Goal: Information Seeking & Learning: Learn about a topic

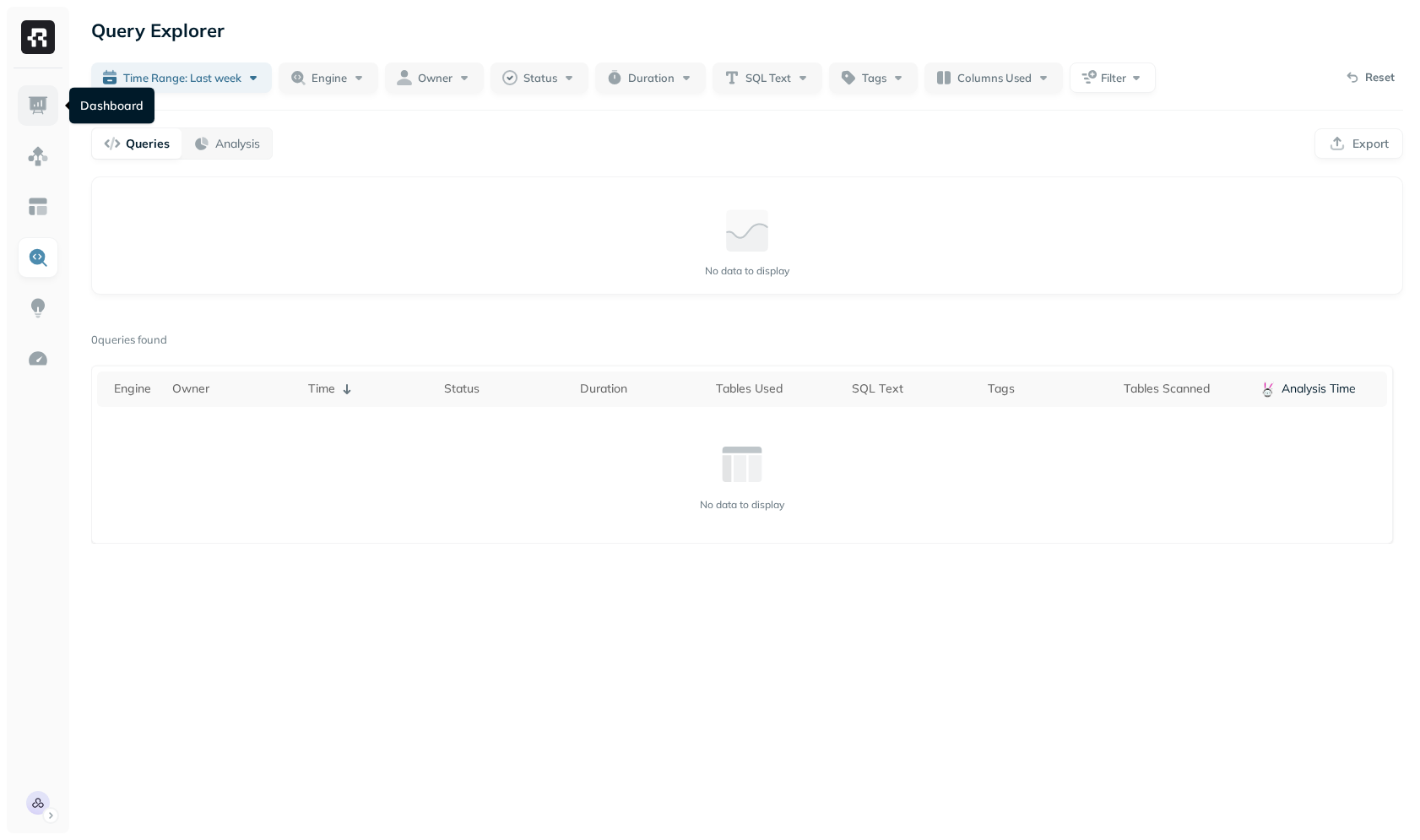
click at [47, 110] on img at bounding box center [38, 105] width 22 height 22
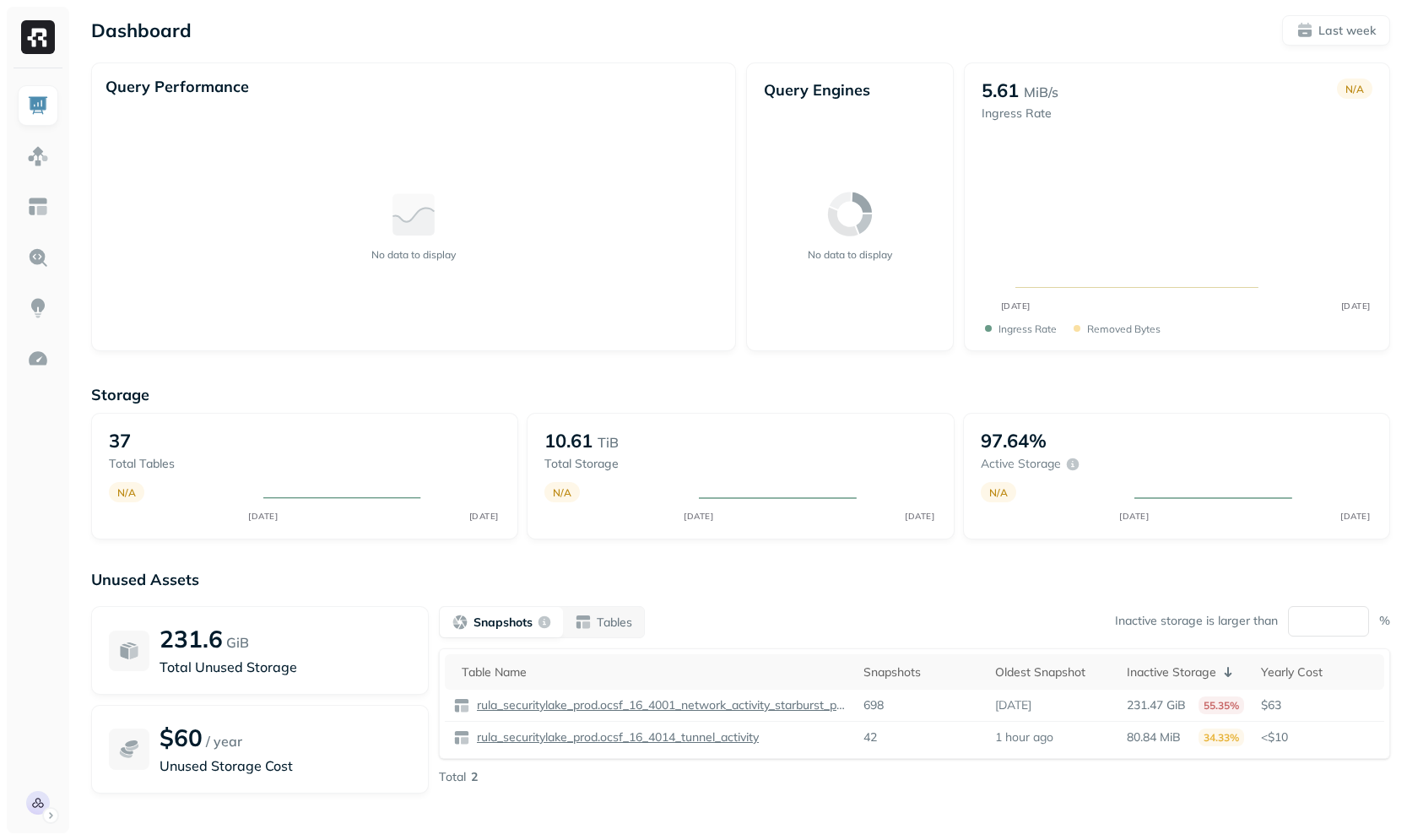
scroll to position [100, 0]
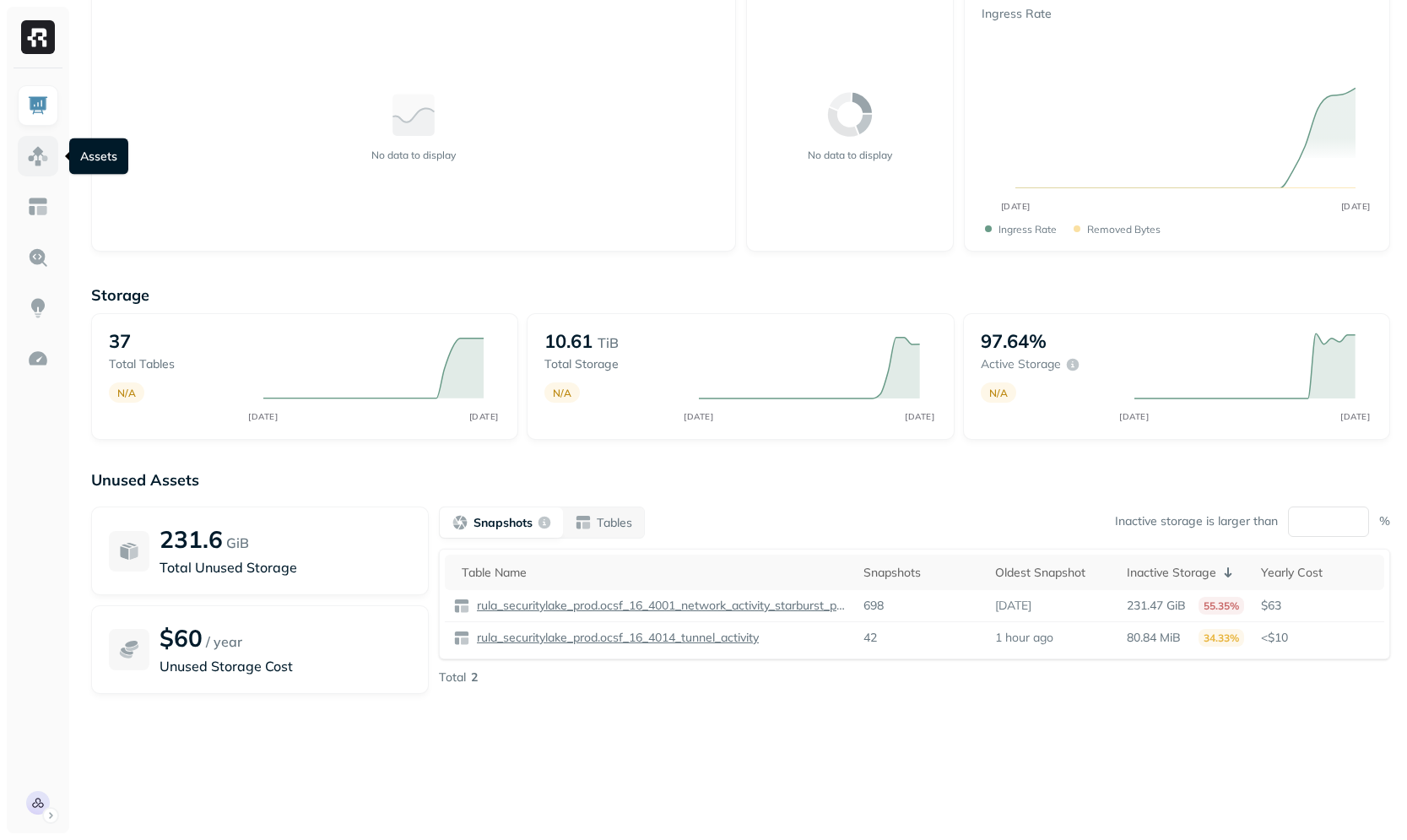
click at [36, 168] on link at bounding box center [38, 157] width 41 height 41
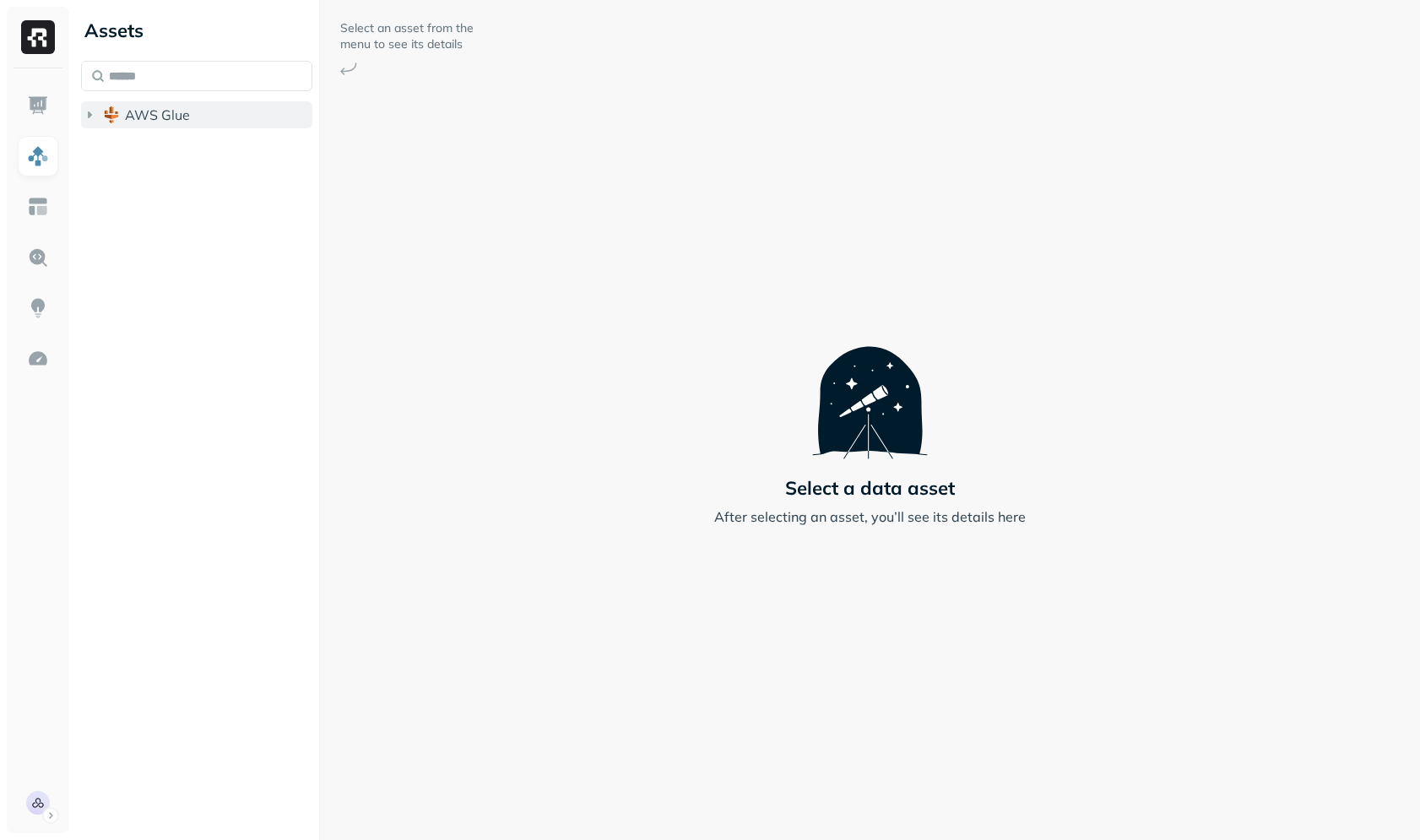
click at [153, 108] on span "AWS Glue" at bounding box center [157, 114] width 65 height 16
click at [167, 140] on span "rula_securitylake_prod" at bounding box center [214, 146] width 143 height 16
click at [185, 183] on p "( 37 )" at bounding box center [195, 178] width 25 height 16
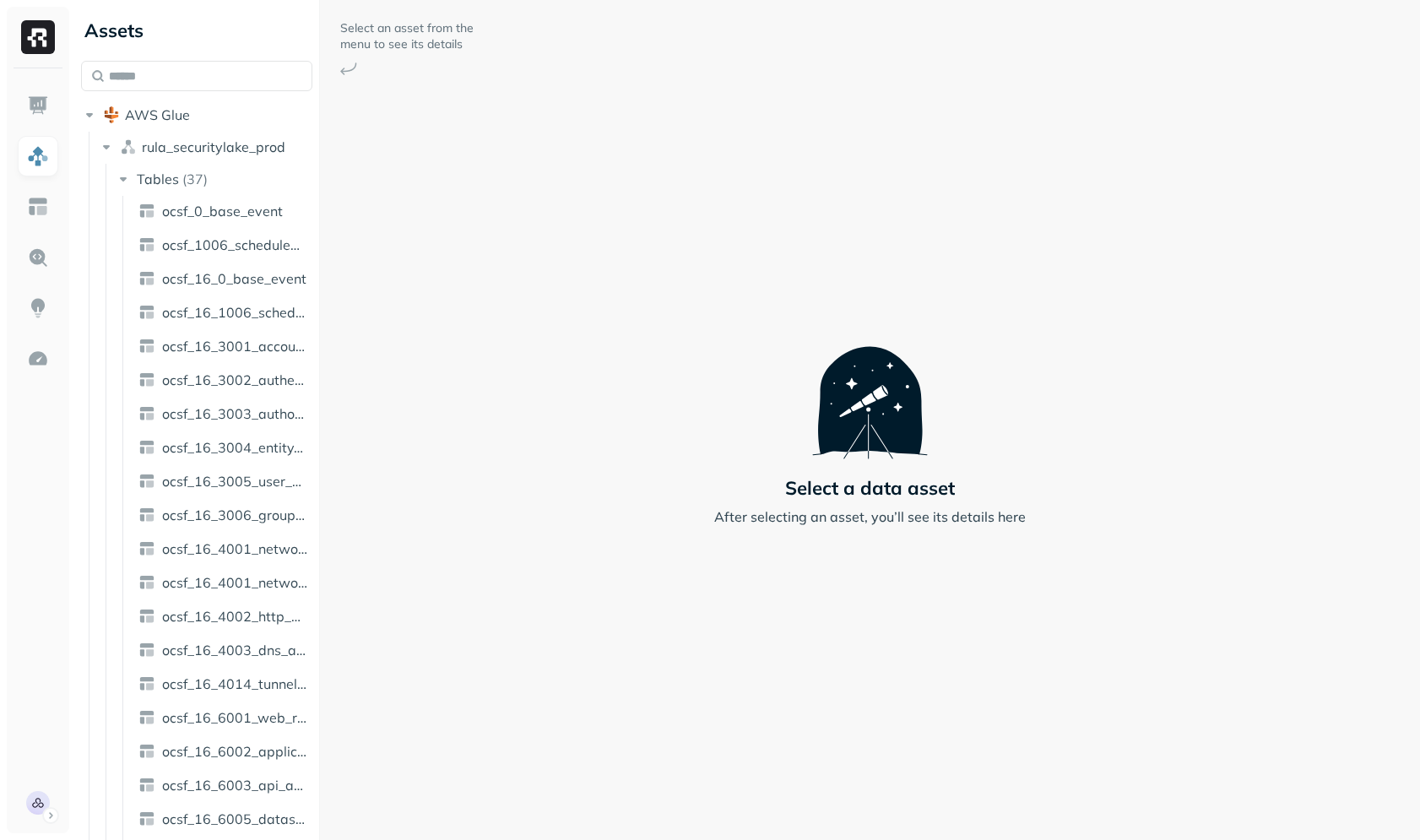
scroll to position [615, 0]
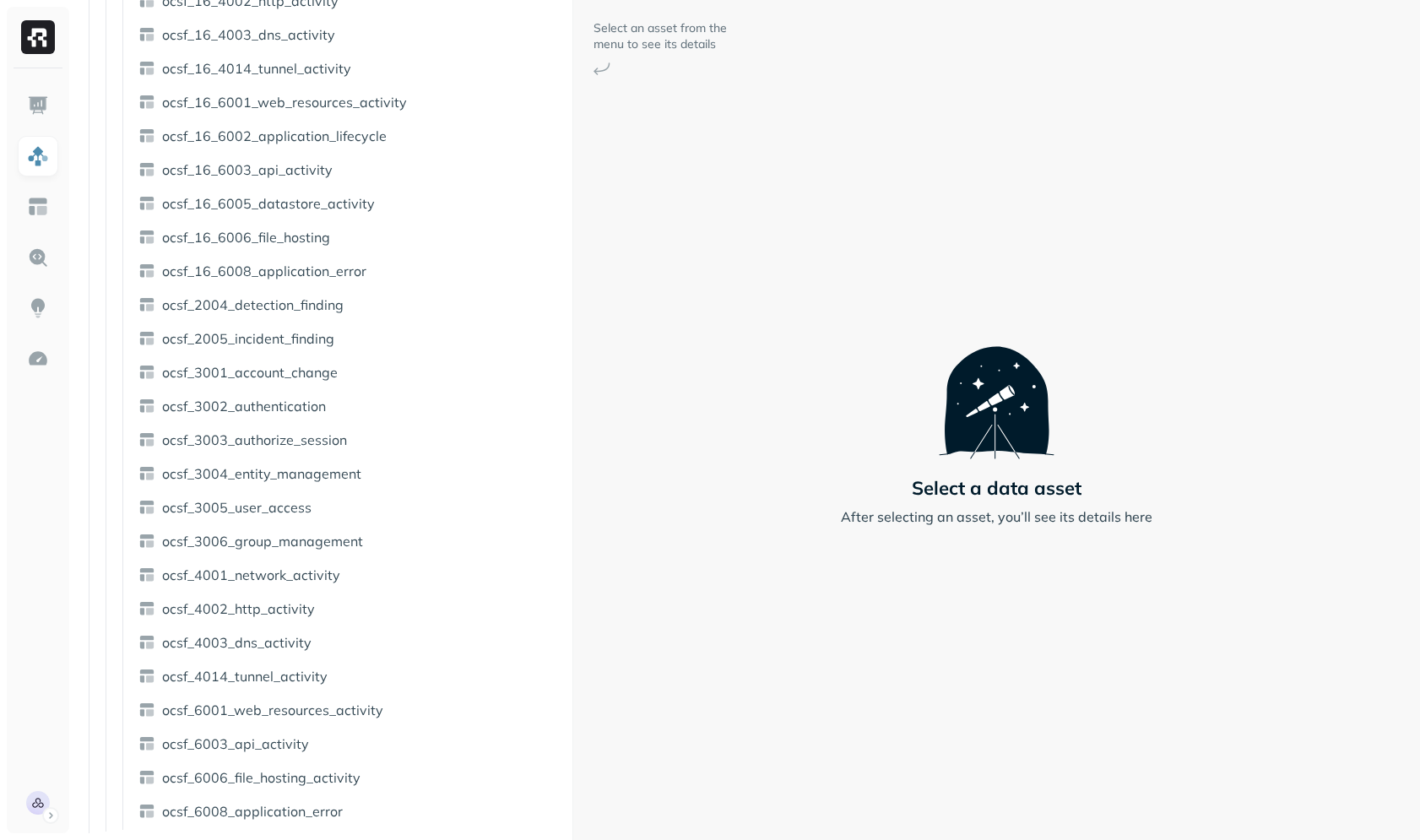
click at [850, 349] on div "Assets AWS Glue rula_securitylake_prod Tables ( 37 ) ocsf_0_base_event ocsf_100…" at bounding box center [747, 420] width 1346 height 840
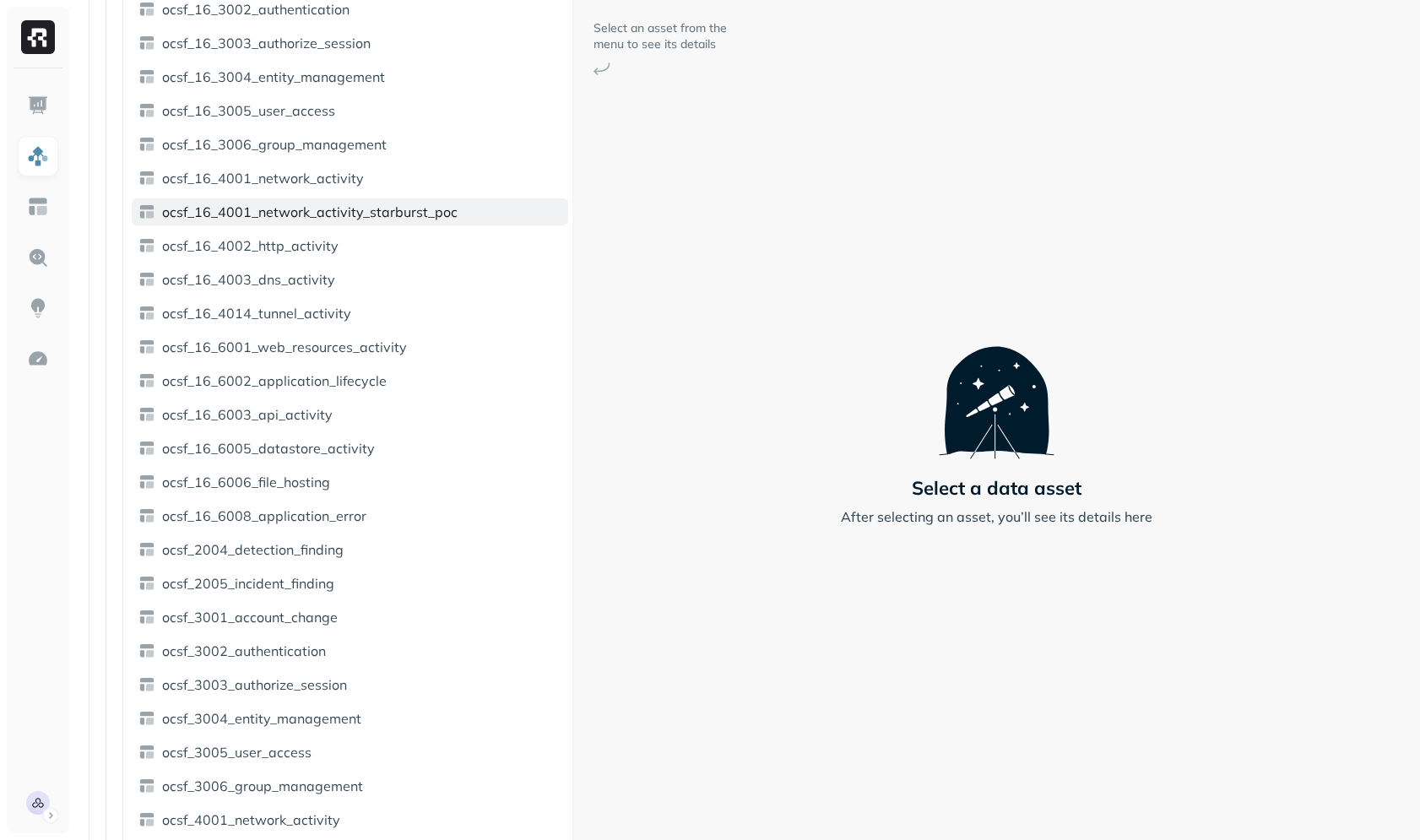
click at [359, 222] on link "ocsf_16_4001_network_activity_starburst_poc" at bounding box center [349, 212] width 436 height 27
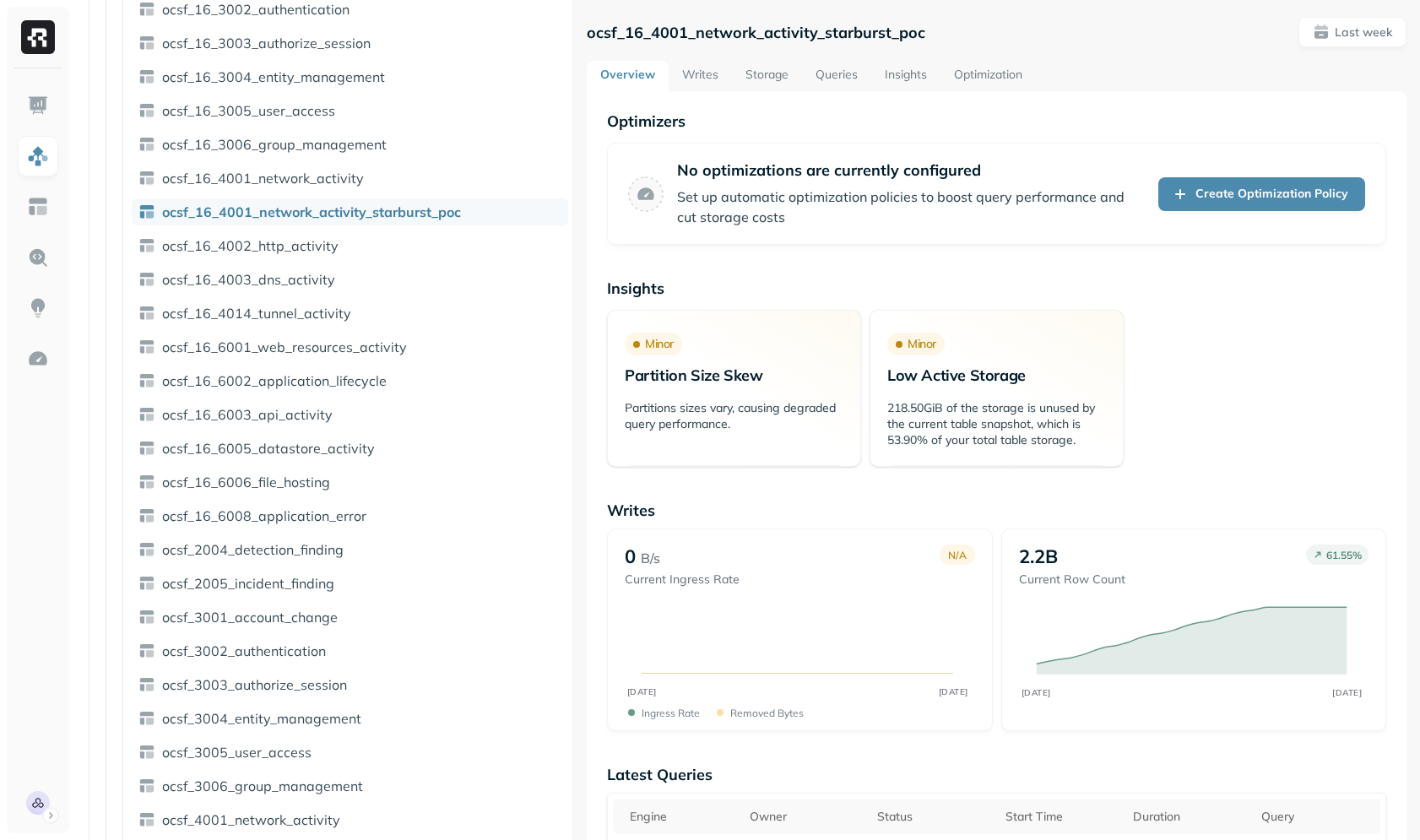
click at [696, 75] on link "Writes" at bounding box center [699, 75] width 63 height 30
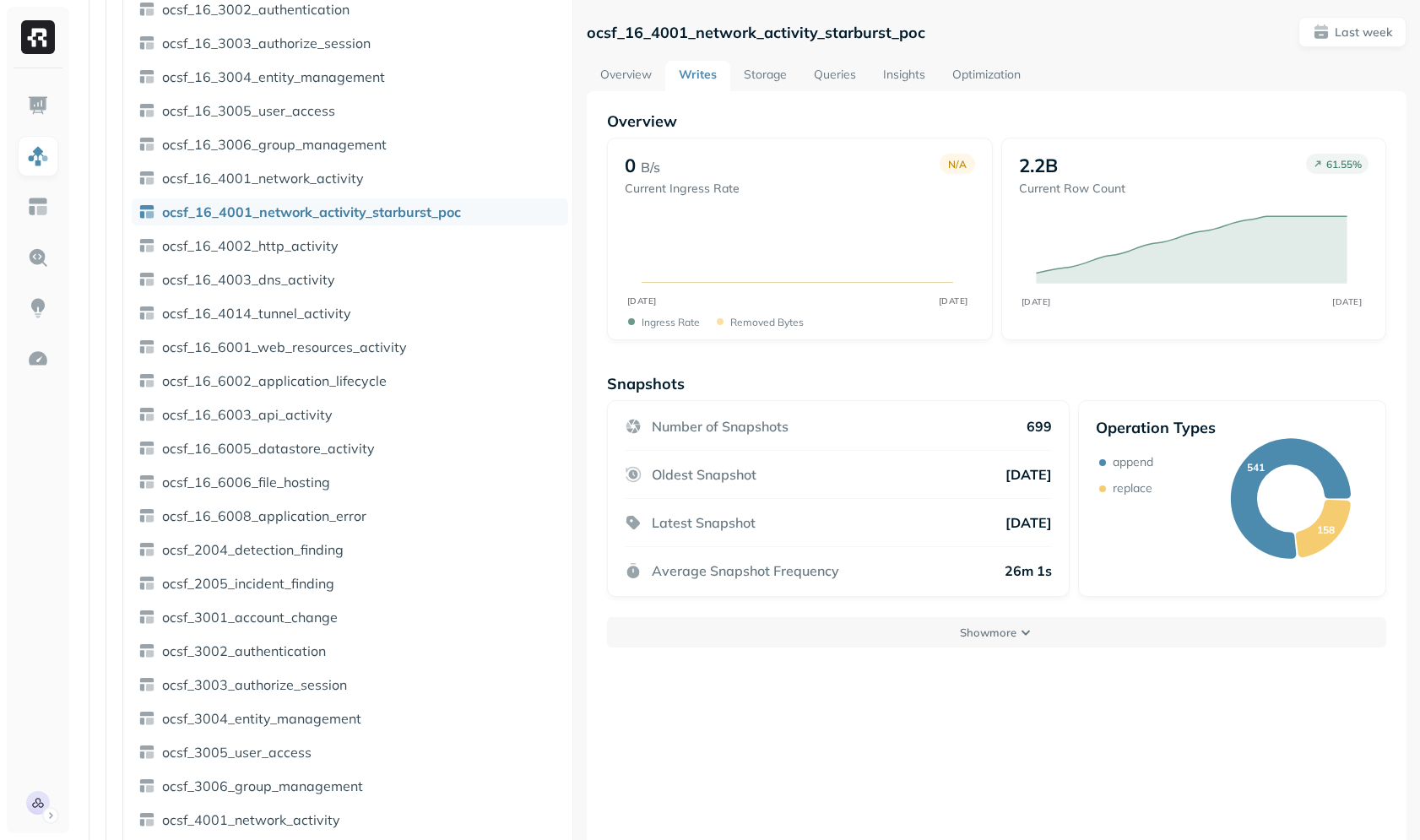
click at [768, 78] on link "Storage" at bounding box center [765, 75] width 70 height 30
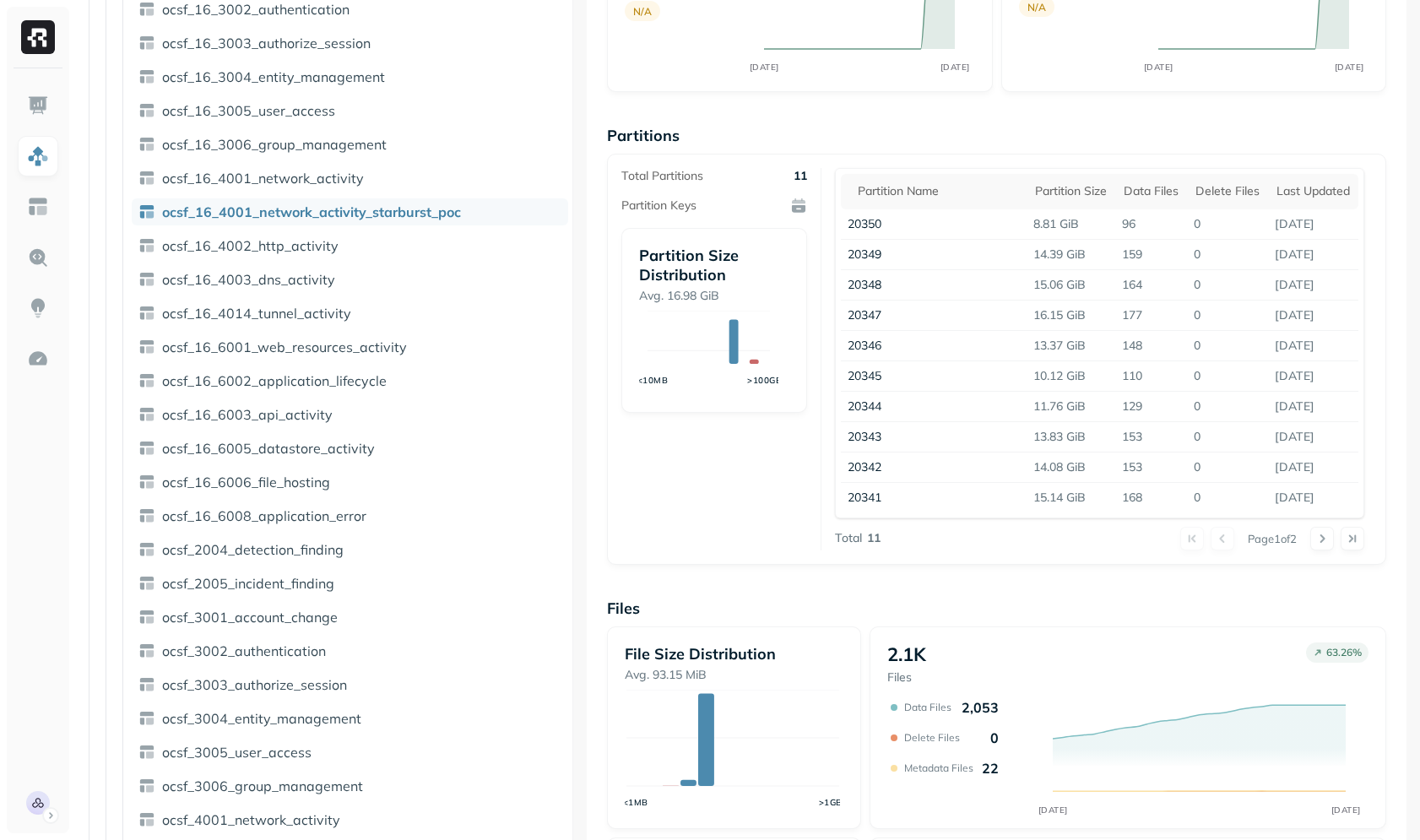
scroll to position [294, 0]
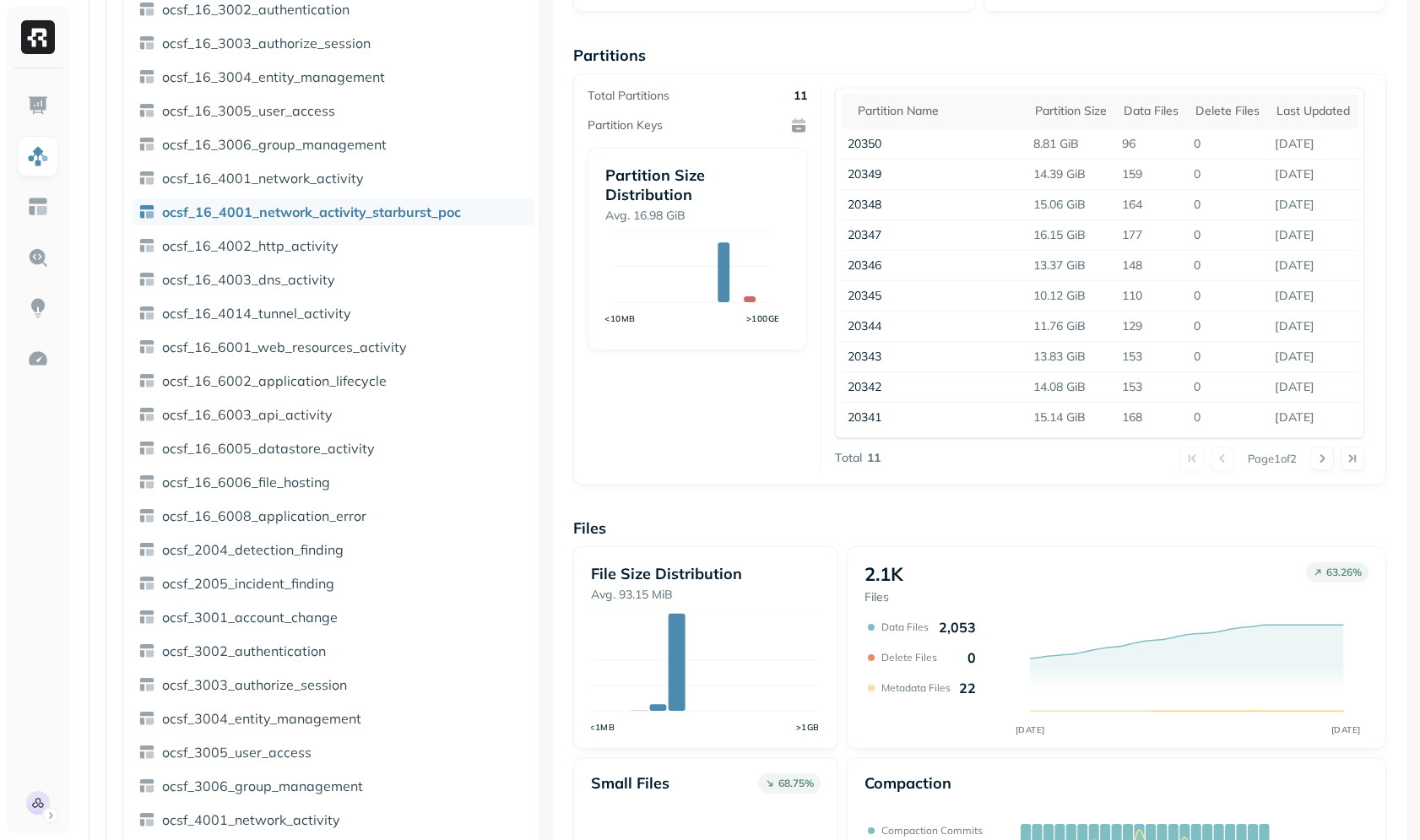
click at [261, 469] on div "Assets AWS Glue rula_securitylake_prod Tables ( 37 ) ocsf_0_base_event ocsf_100…" at bounding box center [747, 420] width 1346 height 840
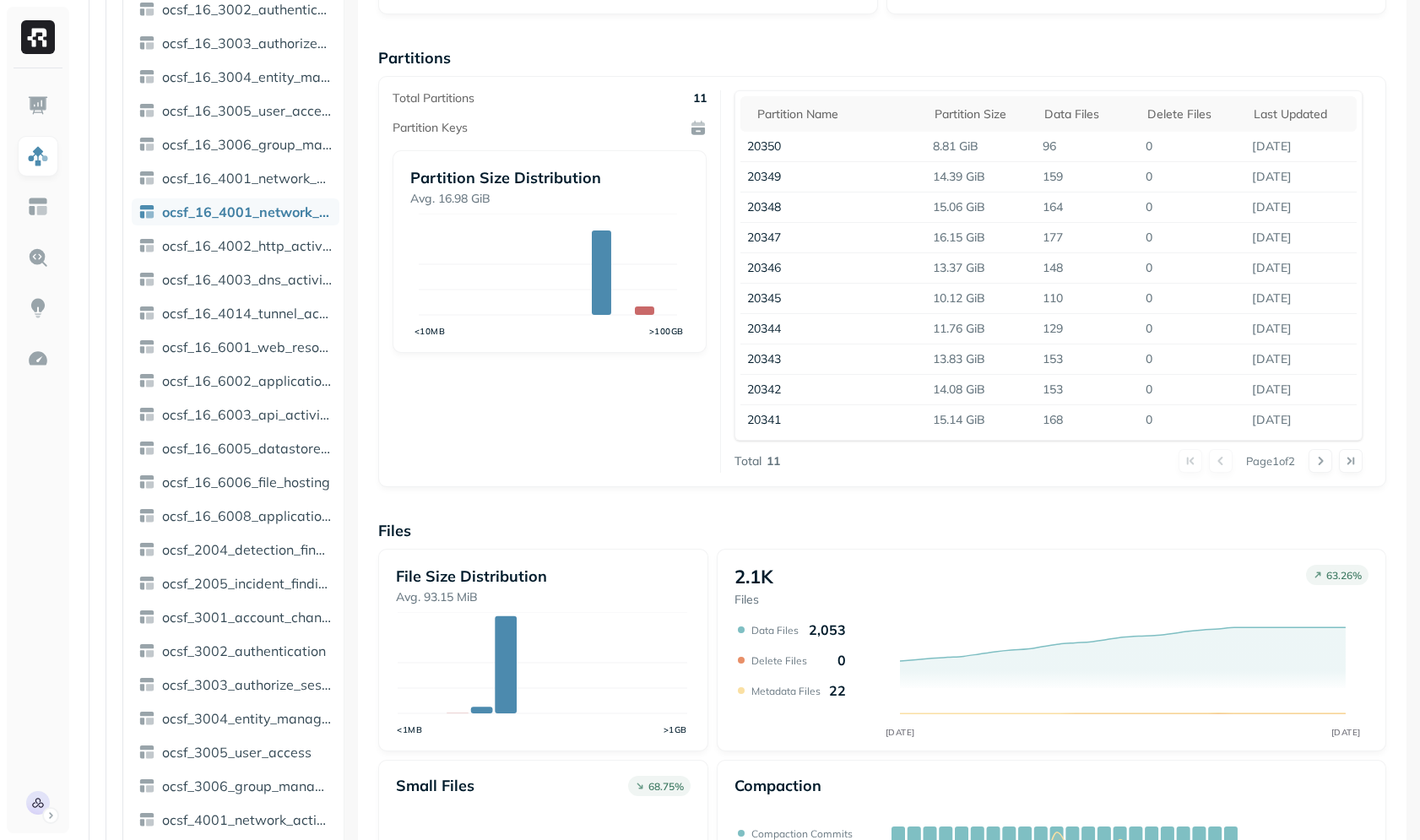
click at [344, 406] on div "Assets AWS Glue rula_securitylake_prod Tables ( 37 ) ocsf_0_base_event ocsf_100…" at bounding box center [747, 420] width 1346 height 840
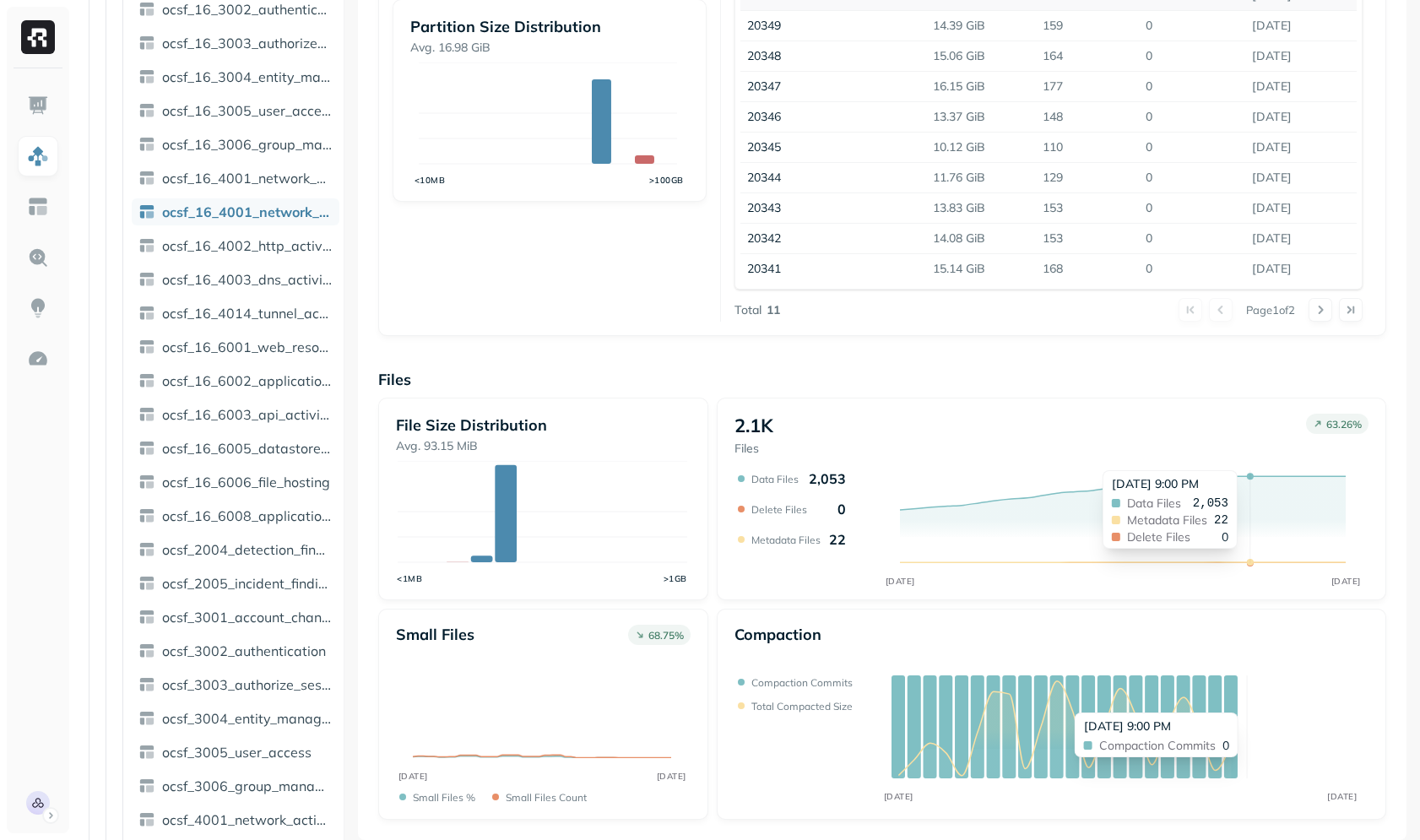
scroll to position [0, 0]
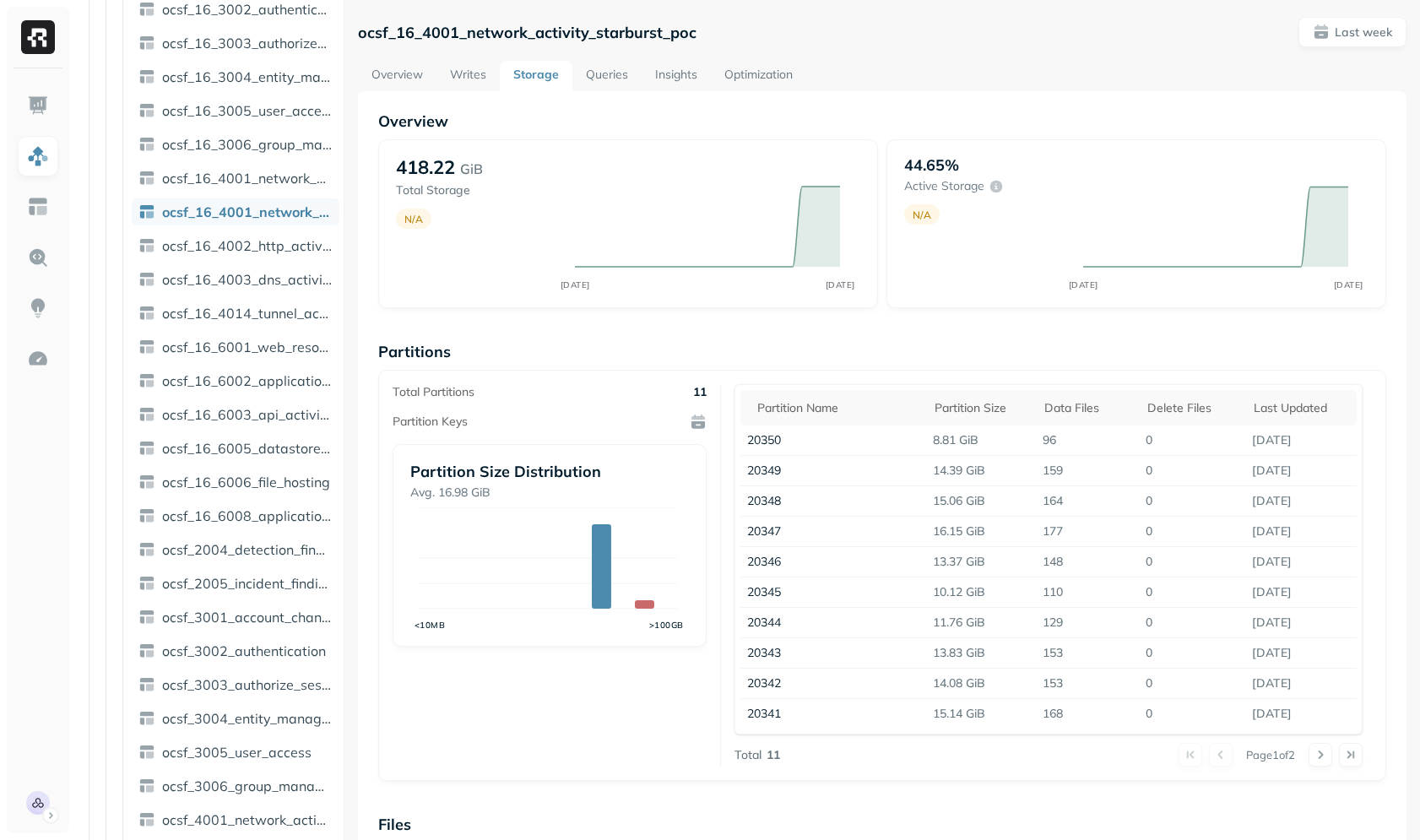
click at [581, 66] on link "Queries" at bounding box center [607, 75] width 70 height 30
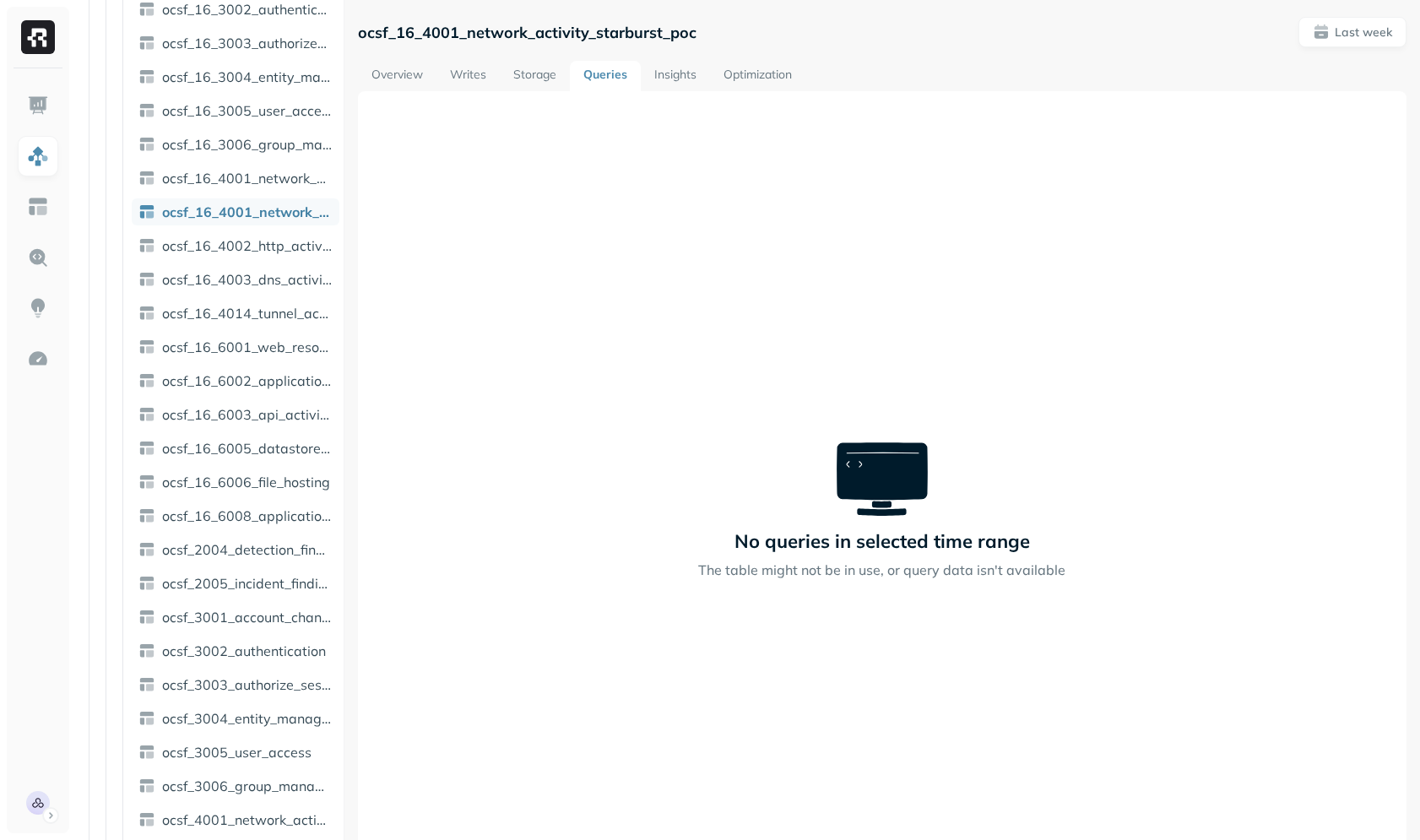
click at [652, 69] on link "Insights" at bounding box center [676, 75] width 70 height 30
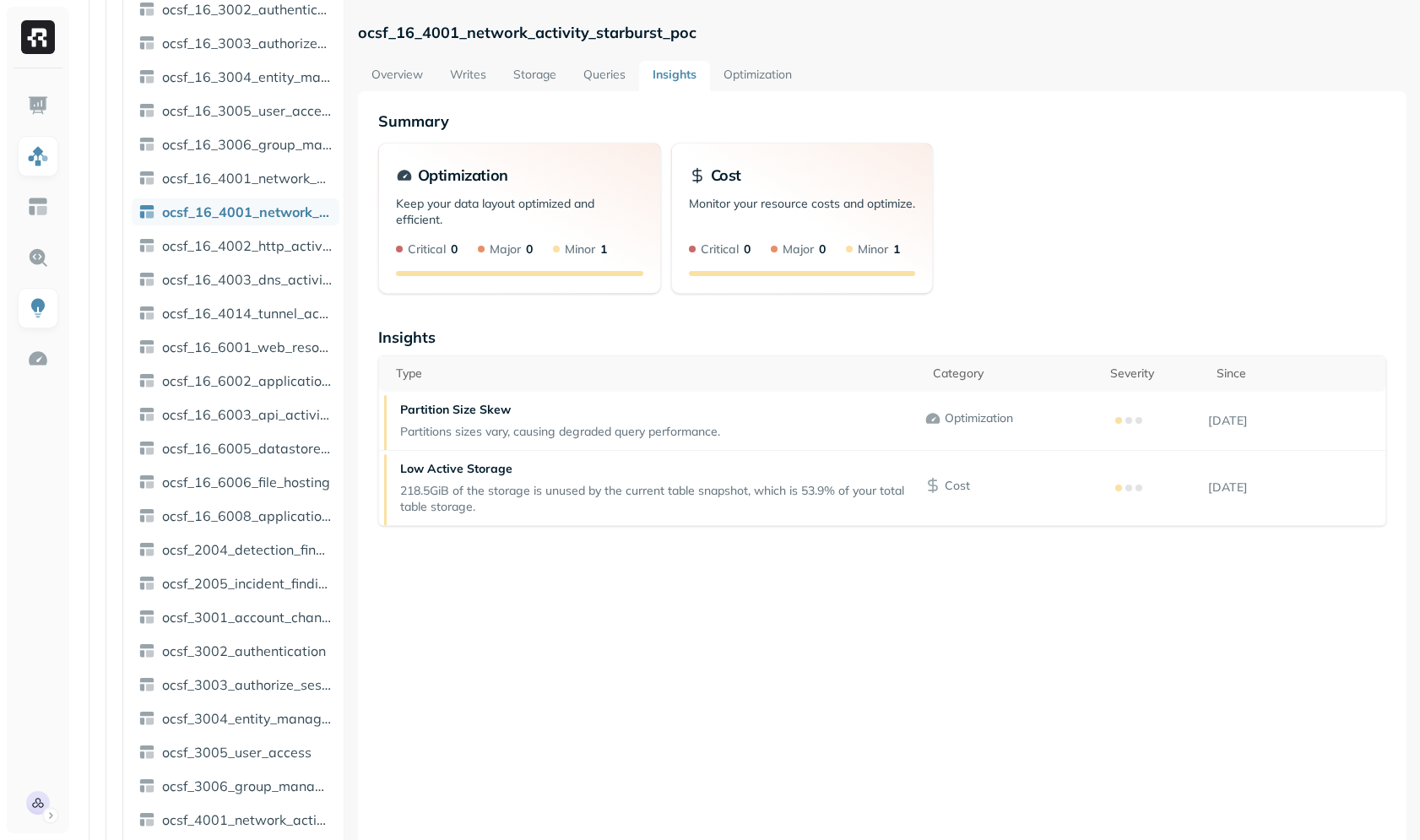
click at [730, 72] on link "Optimization" at bounding box center [757, 75] width 96 height 30
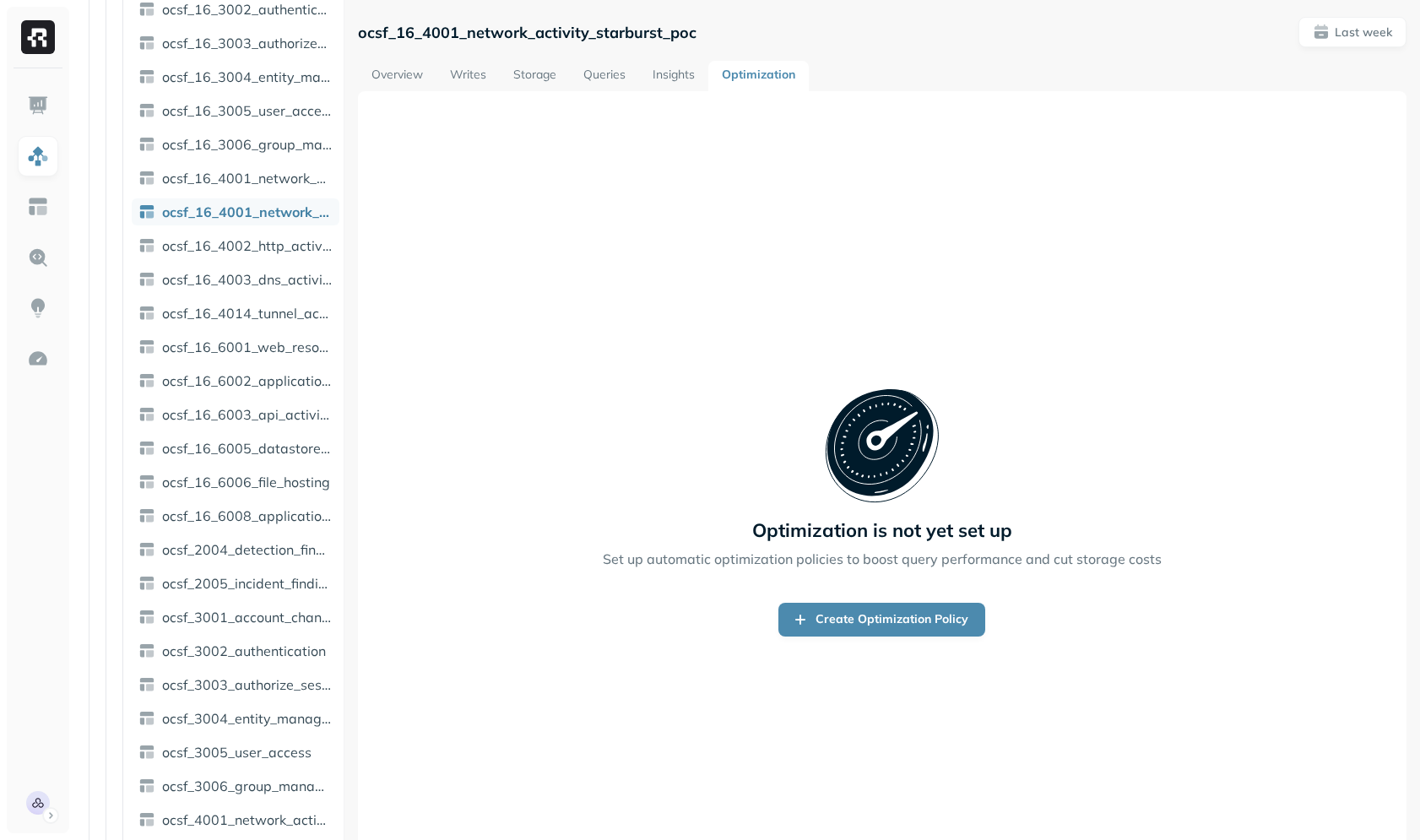
click at [421, 85] on link "Overview" at bounding box center [396, 75] width 78 height 30
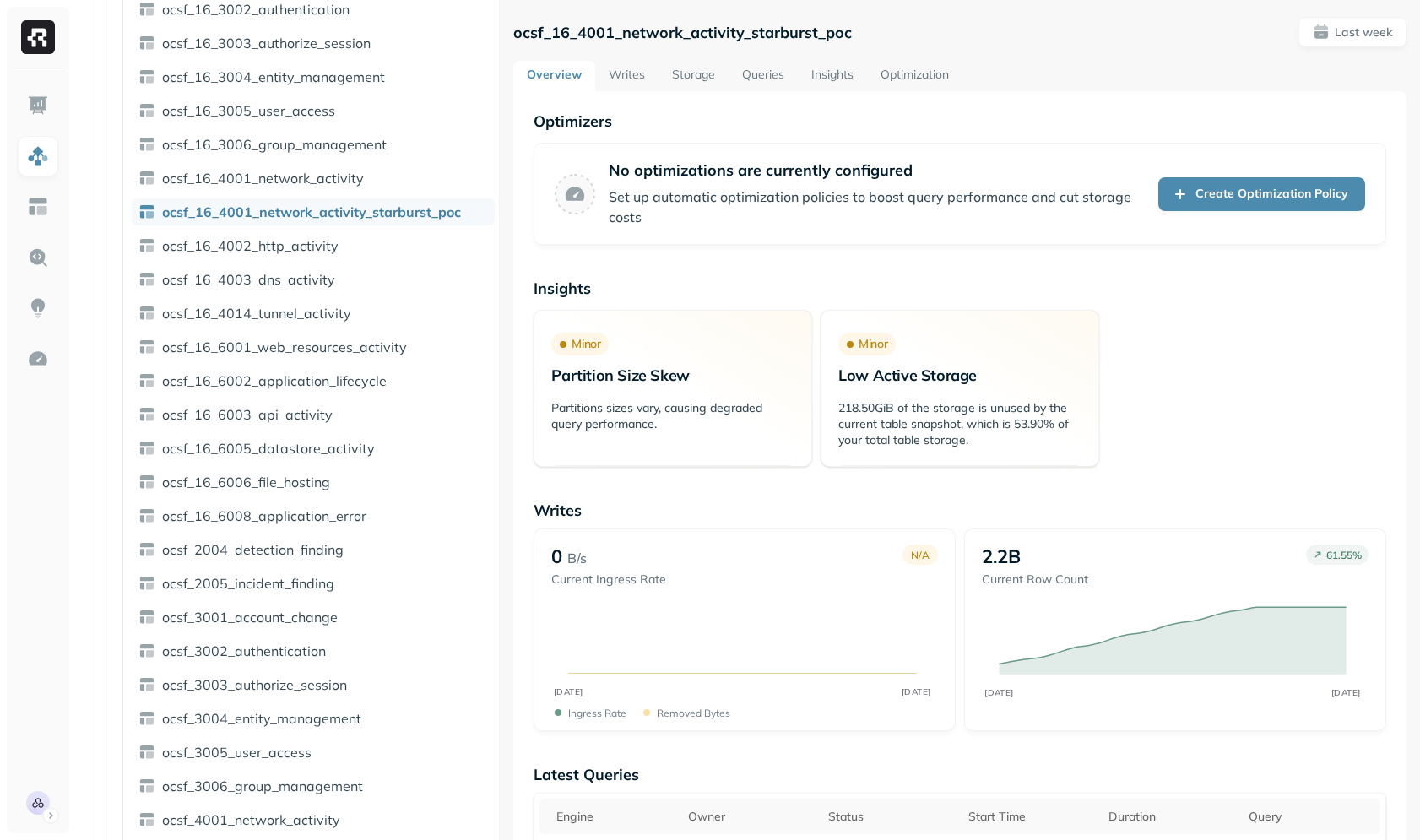
click at [499, 211] on div at bounding box center [499, 420] width 1 height 840
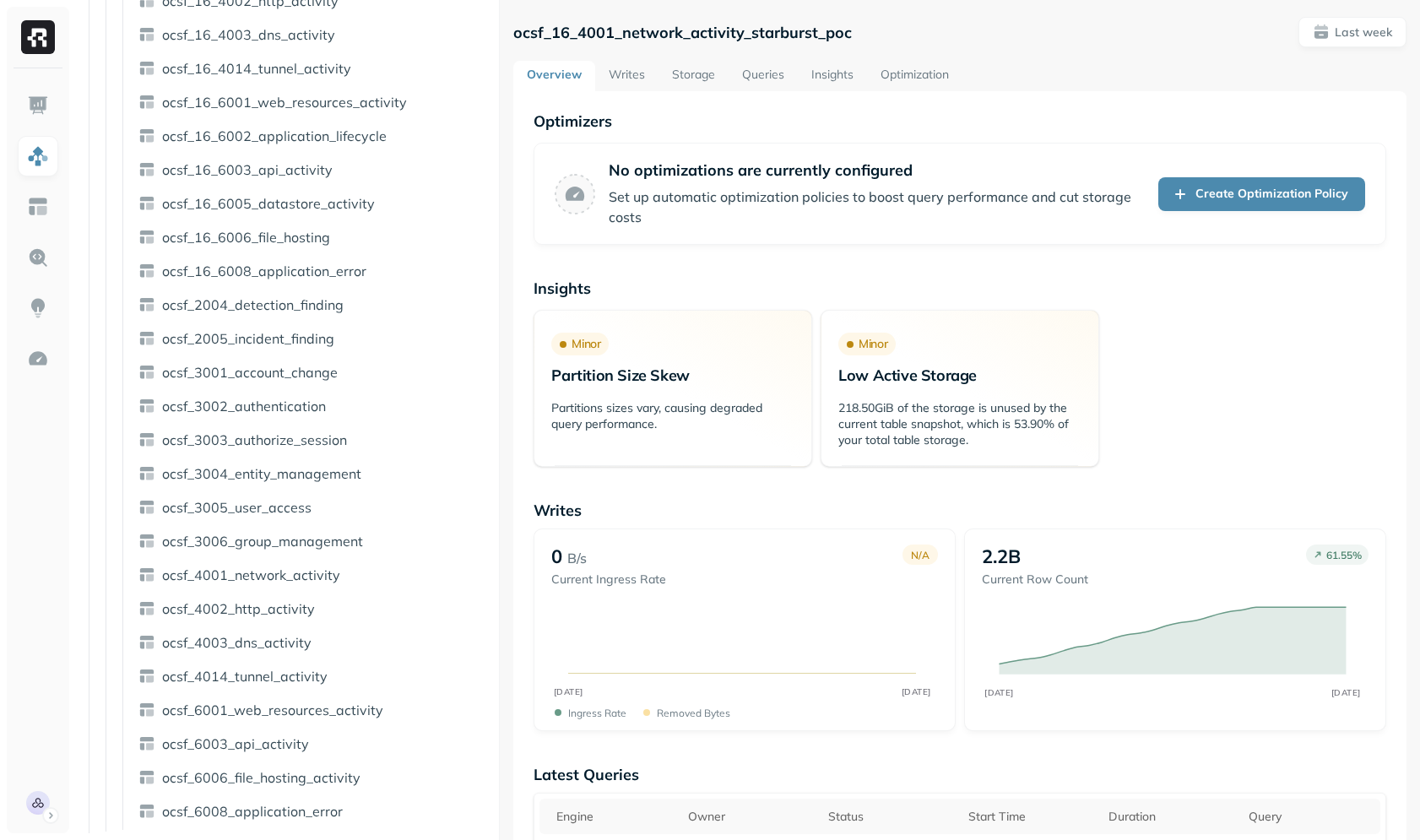
scroll to position [172, 0]
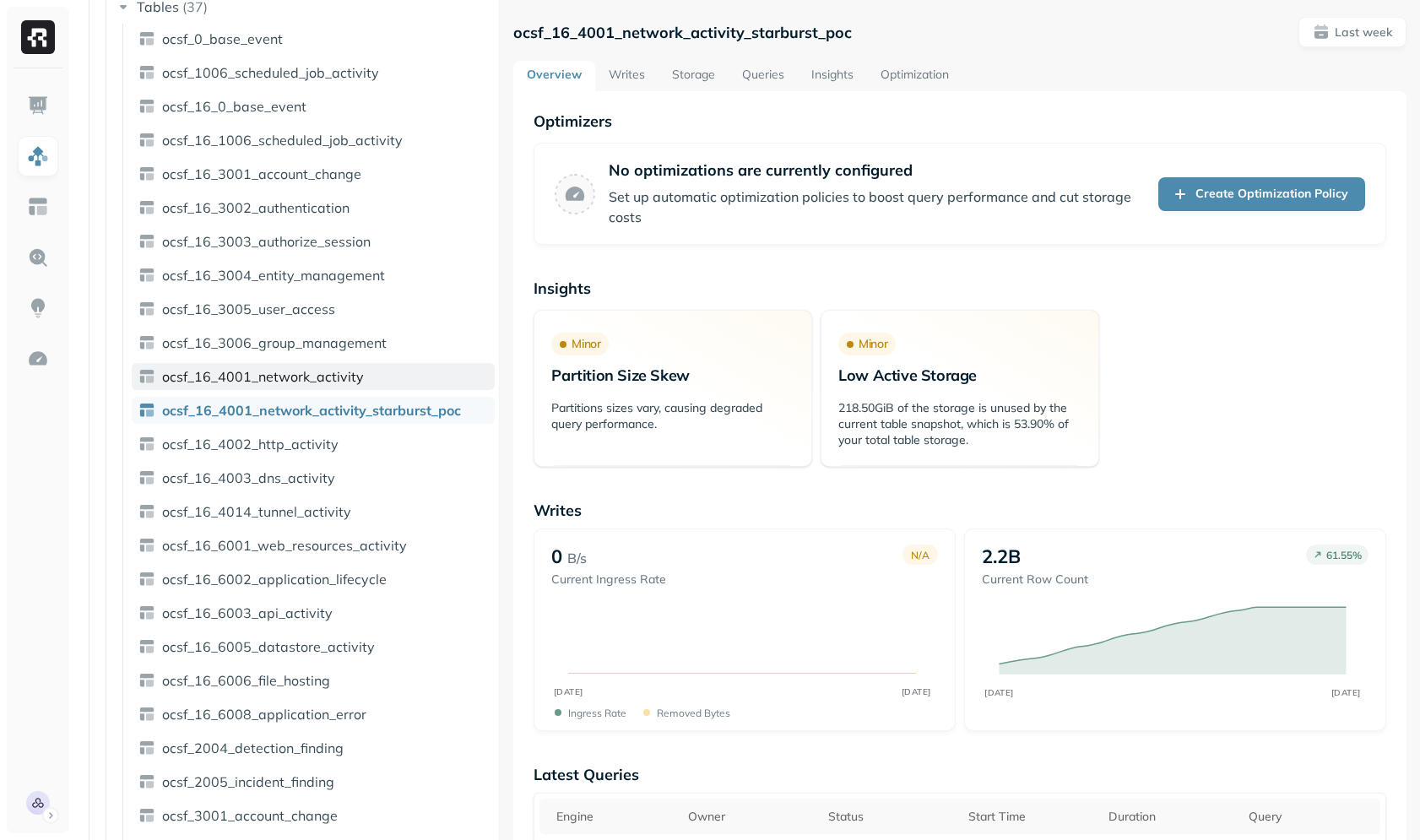
click at [306, 365] on link "ocsf_16_4001_network_activity" at bounding box center [312, 376] width 362 height 27
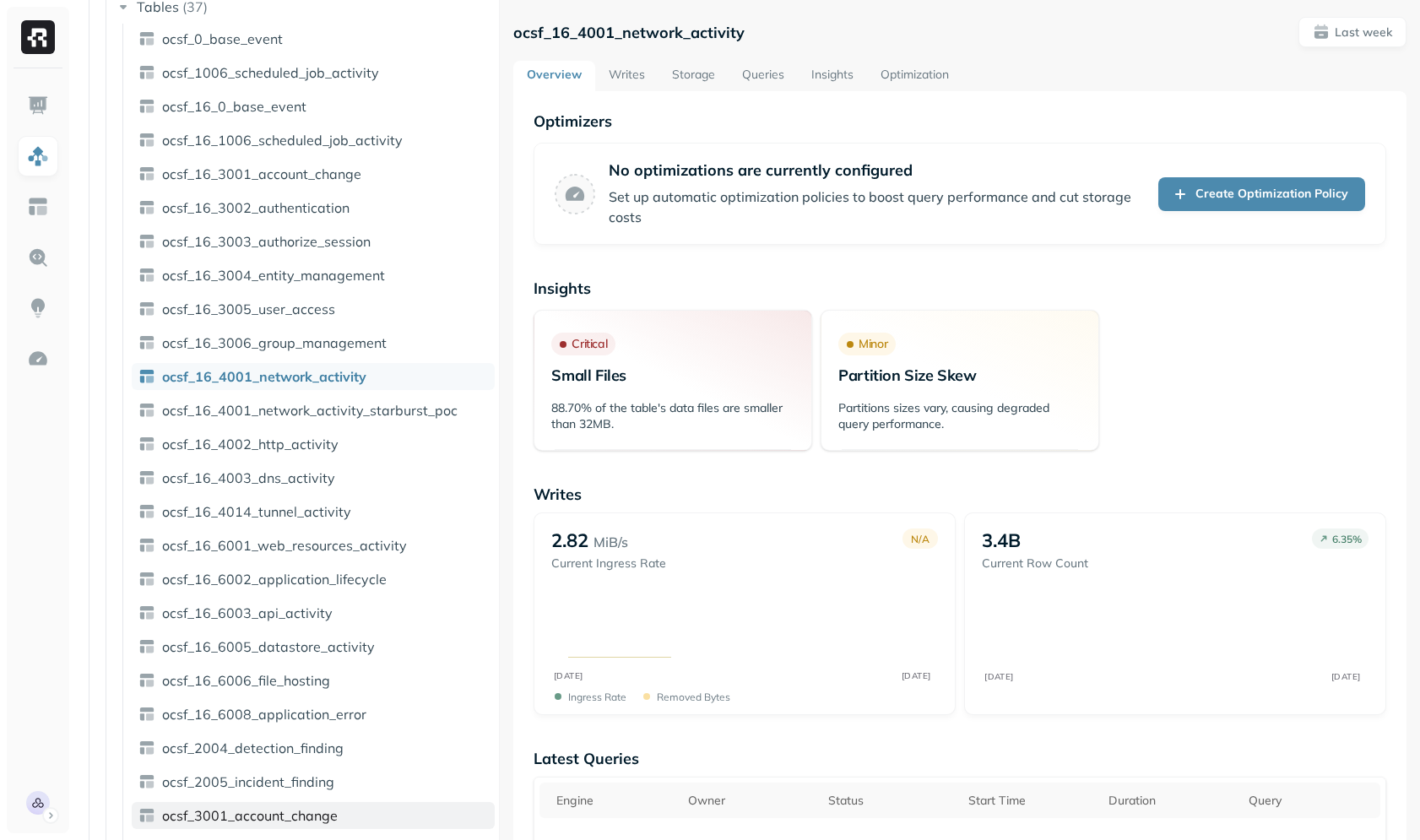
scroll to position [615, 0]
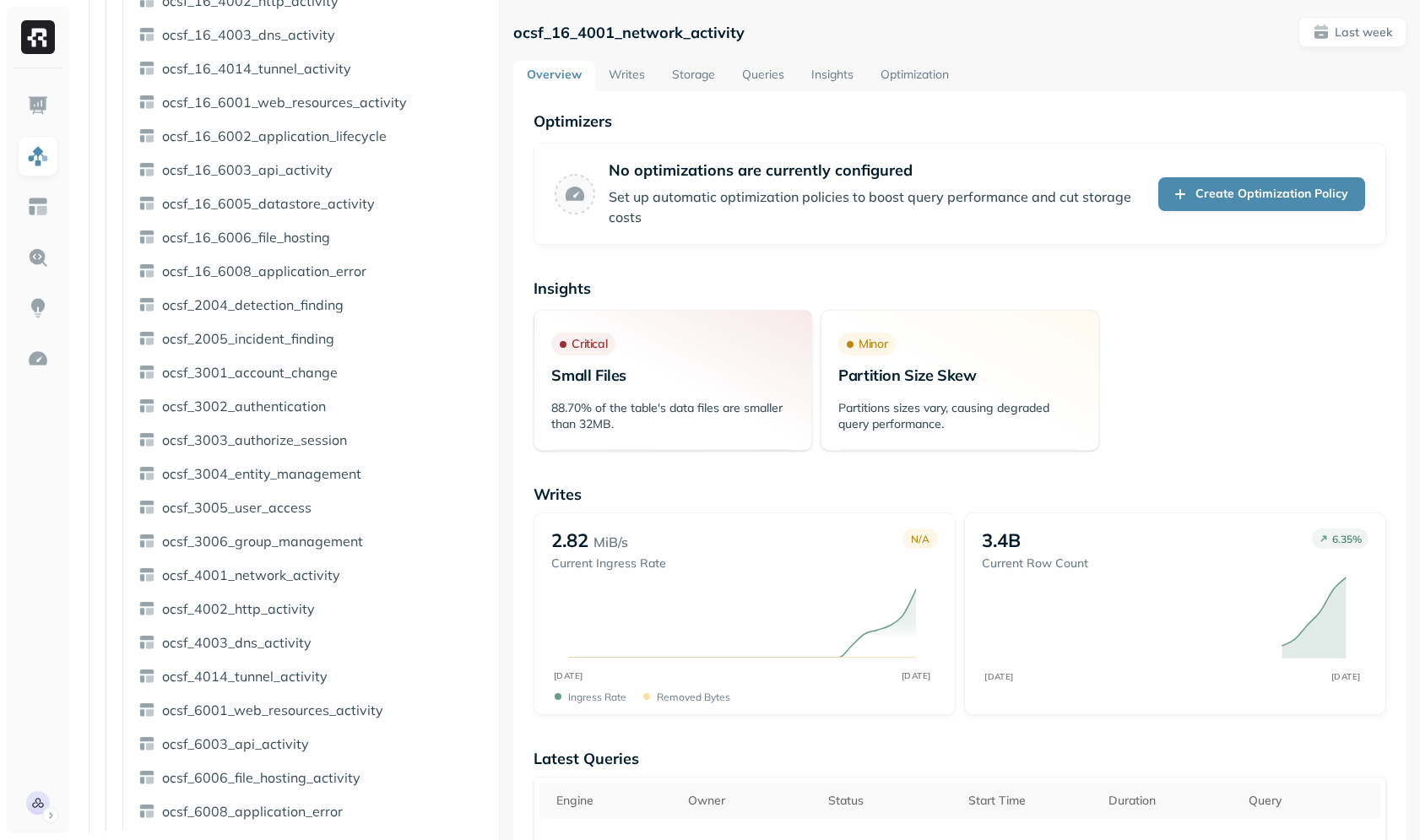
click at [589, 446] on div "88.70% of the table's data files are smaller than 32MB." at bounding box center [673, 422] width 276 height 54
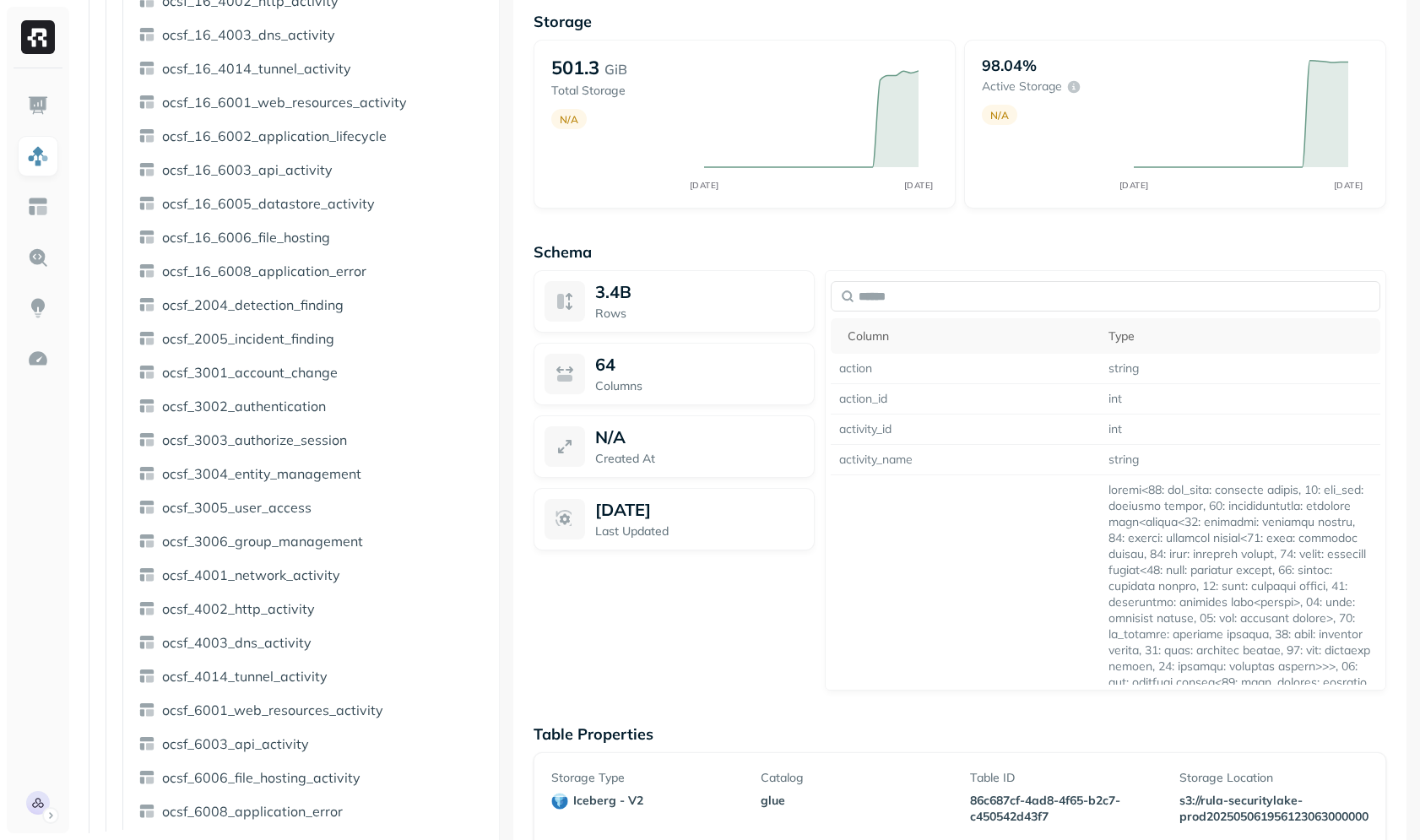
scroll to position [1067, 0]
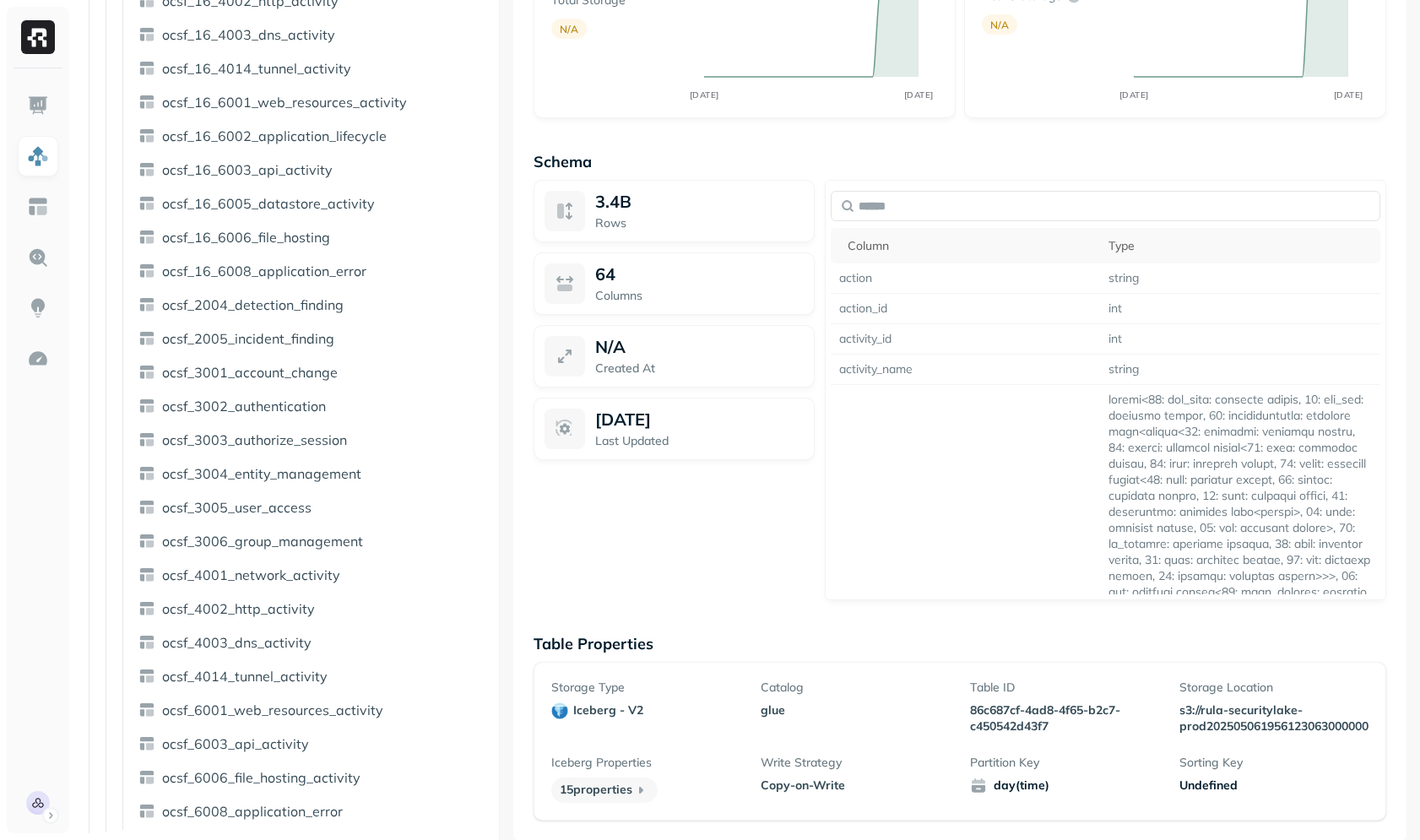
click at [981, 710] on p "86c687cf-4ad8-4f65-b2c7-c450542d43f7" at bounding box center [1064, 717] width 189 height 32
click at [902, 725] on div "Catalog glue" at bounding box center [855, 707] width 189 height 55
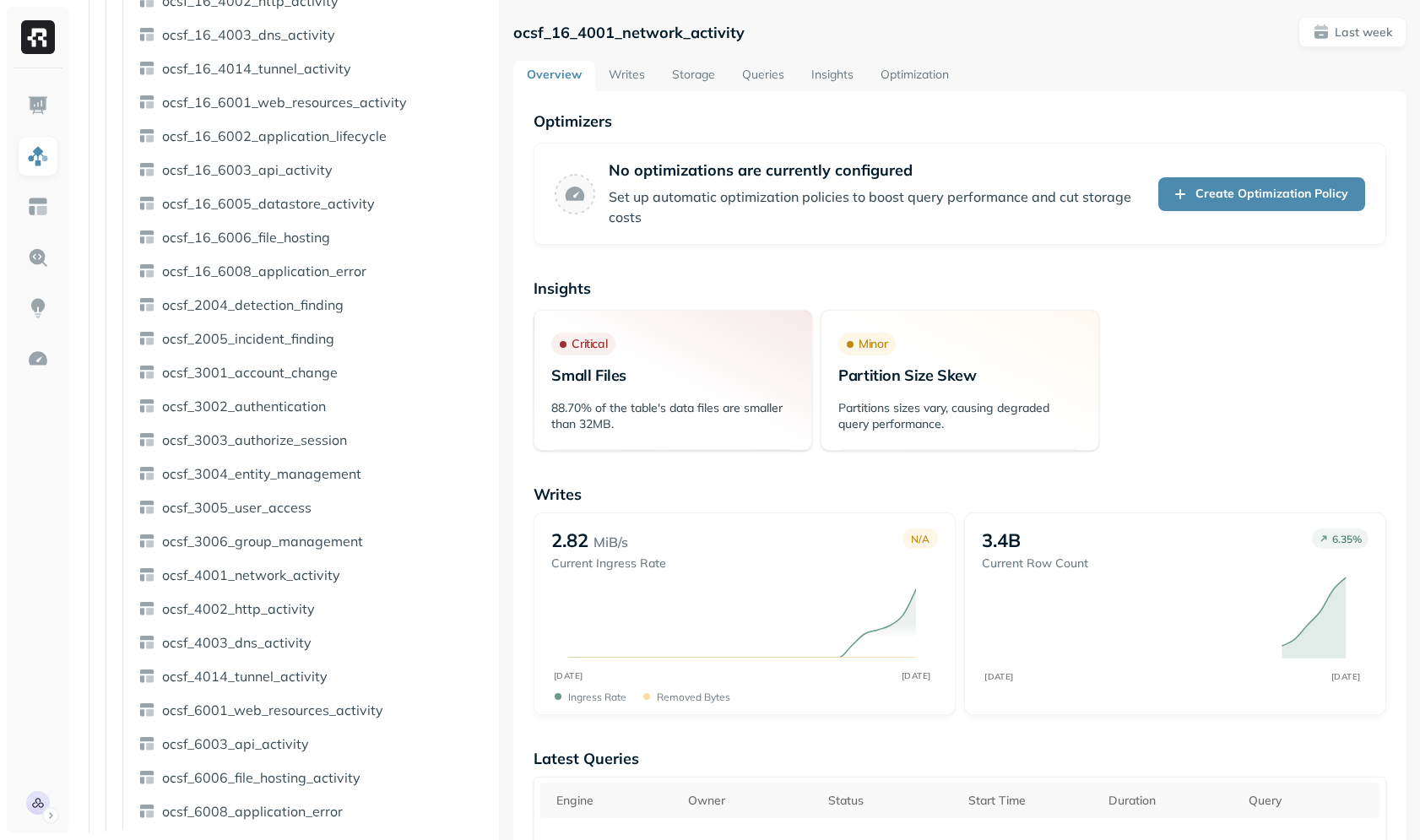
scroll to position [0, 0]
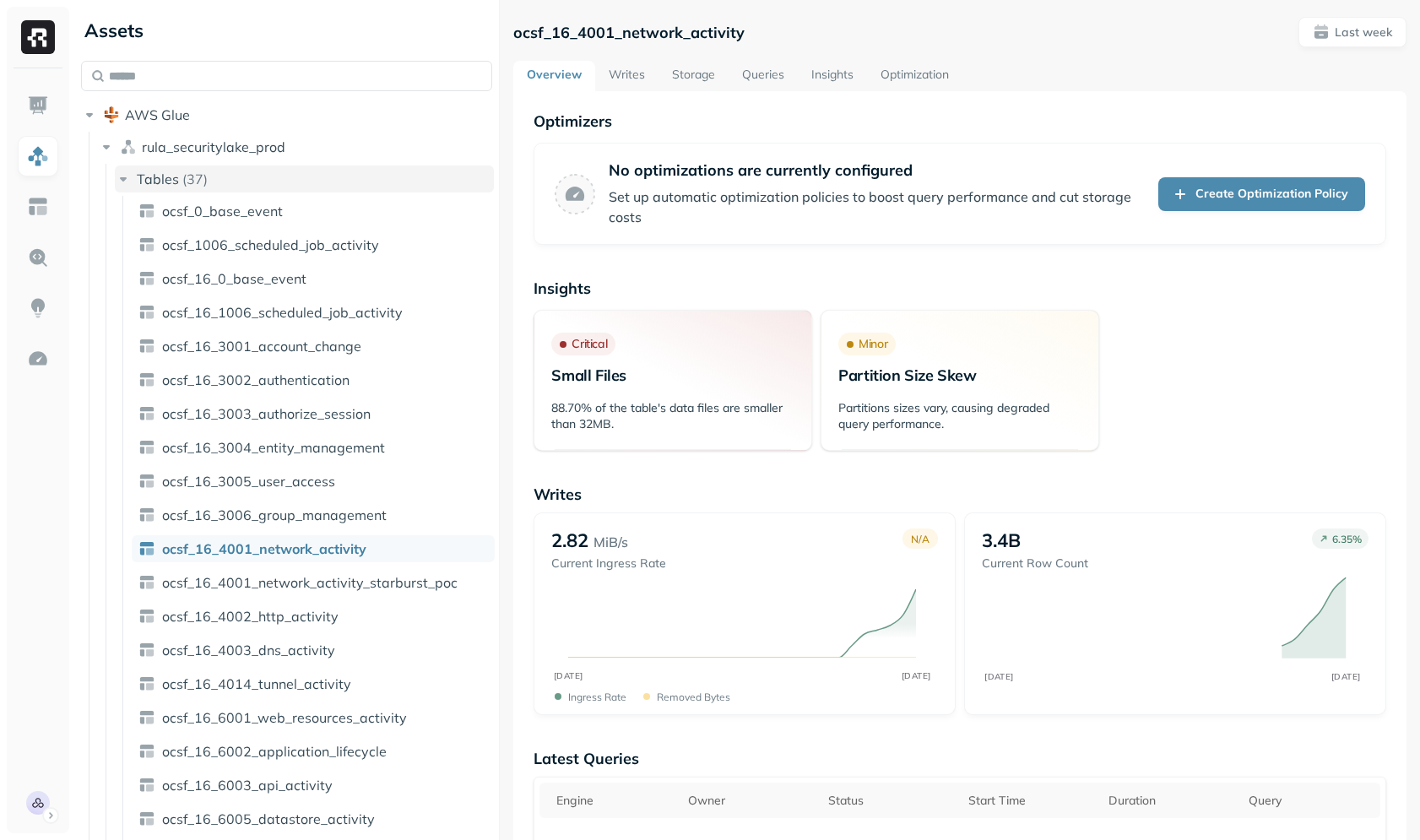
click at [157, 170] on span "Tables" at bounding box center [158, 178] width 43 height 16
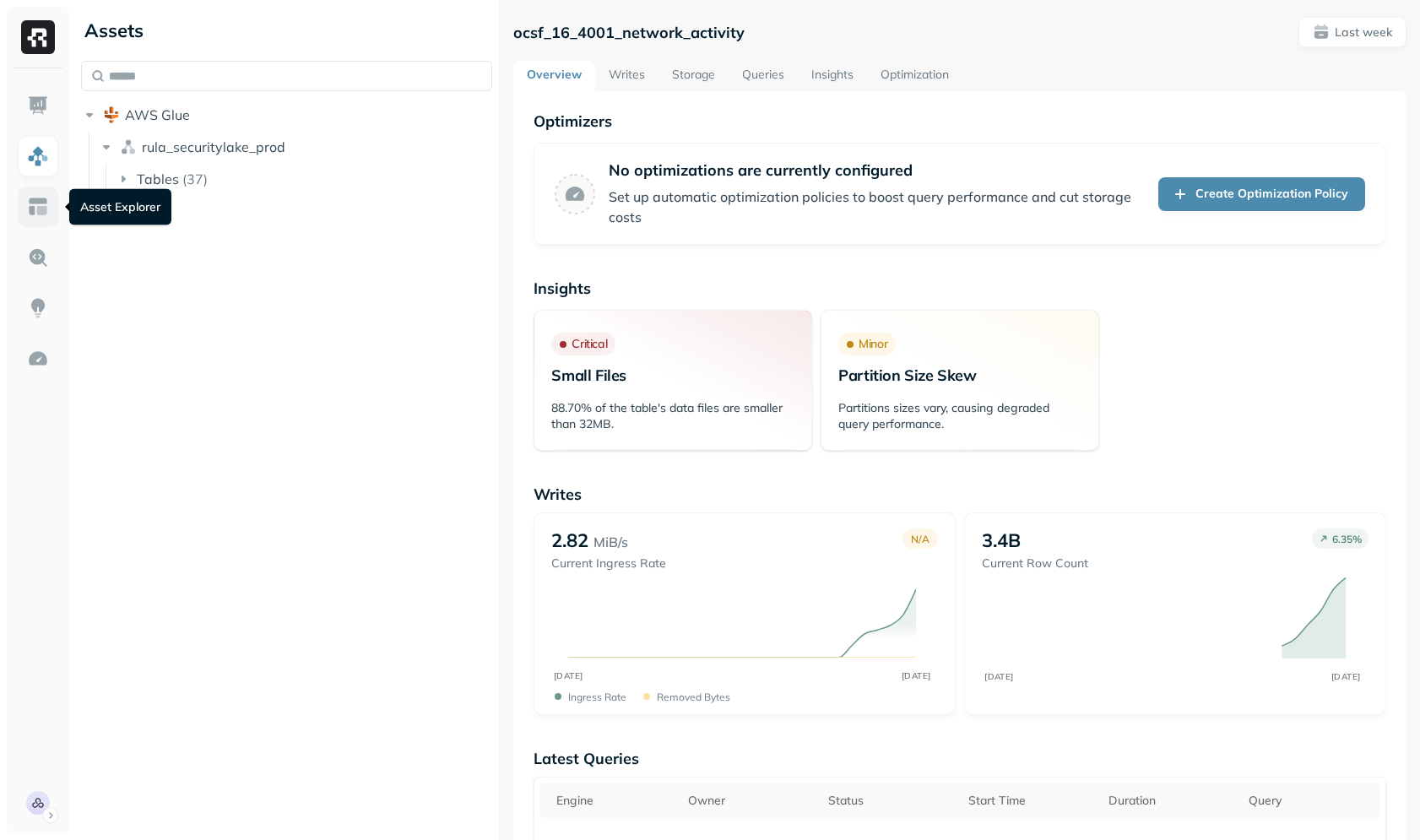
click at [30, 196] on img at bounding box center [38, 207] width 22 height 22
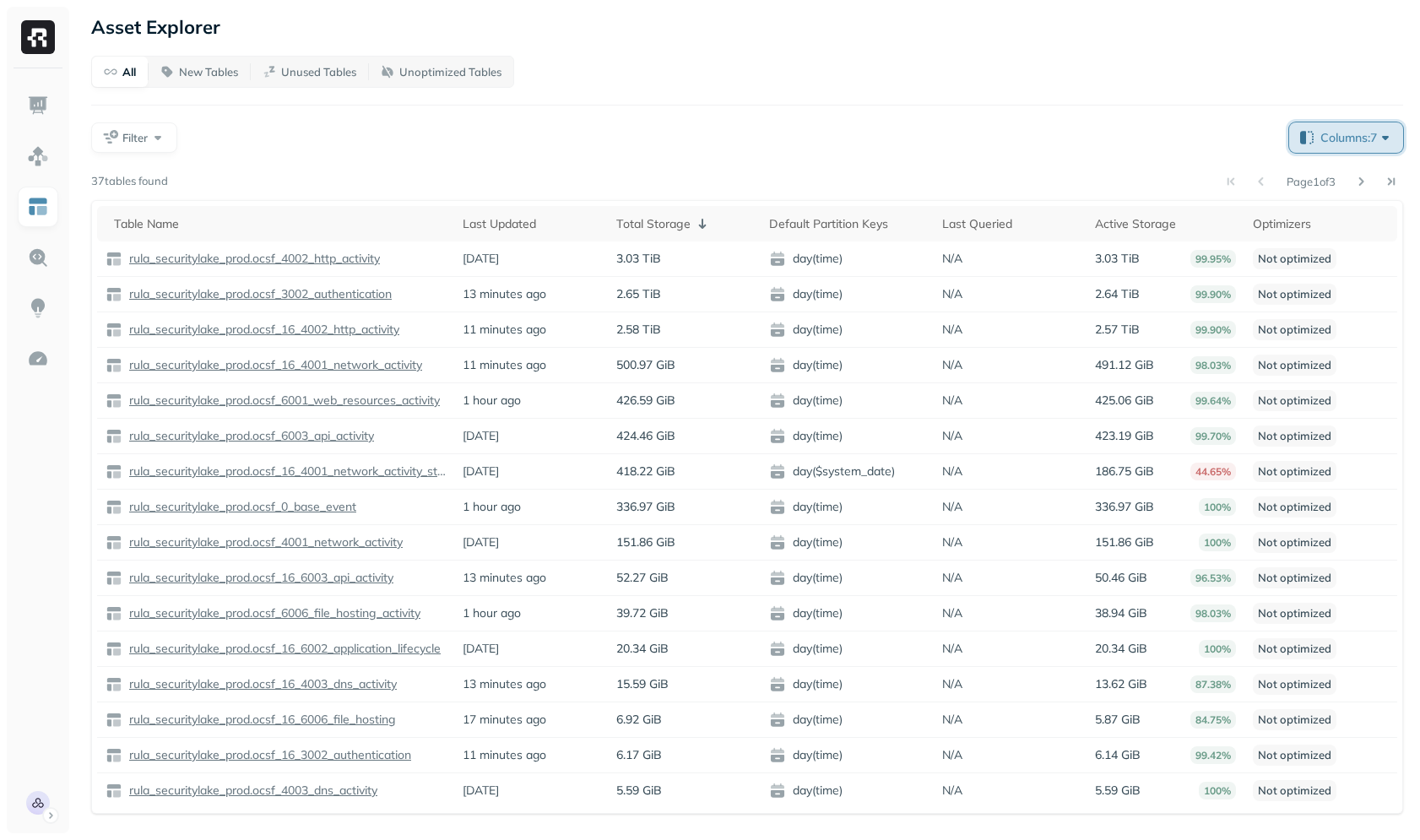
click at [1369, 130] on span "Columns: 7" at bounding box center [1356, 137] width 73 height 16
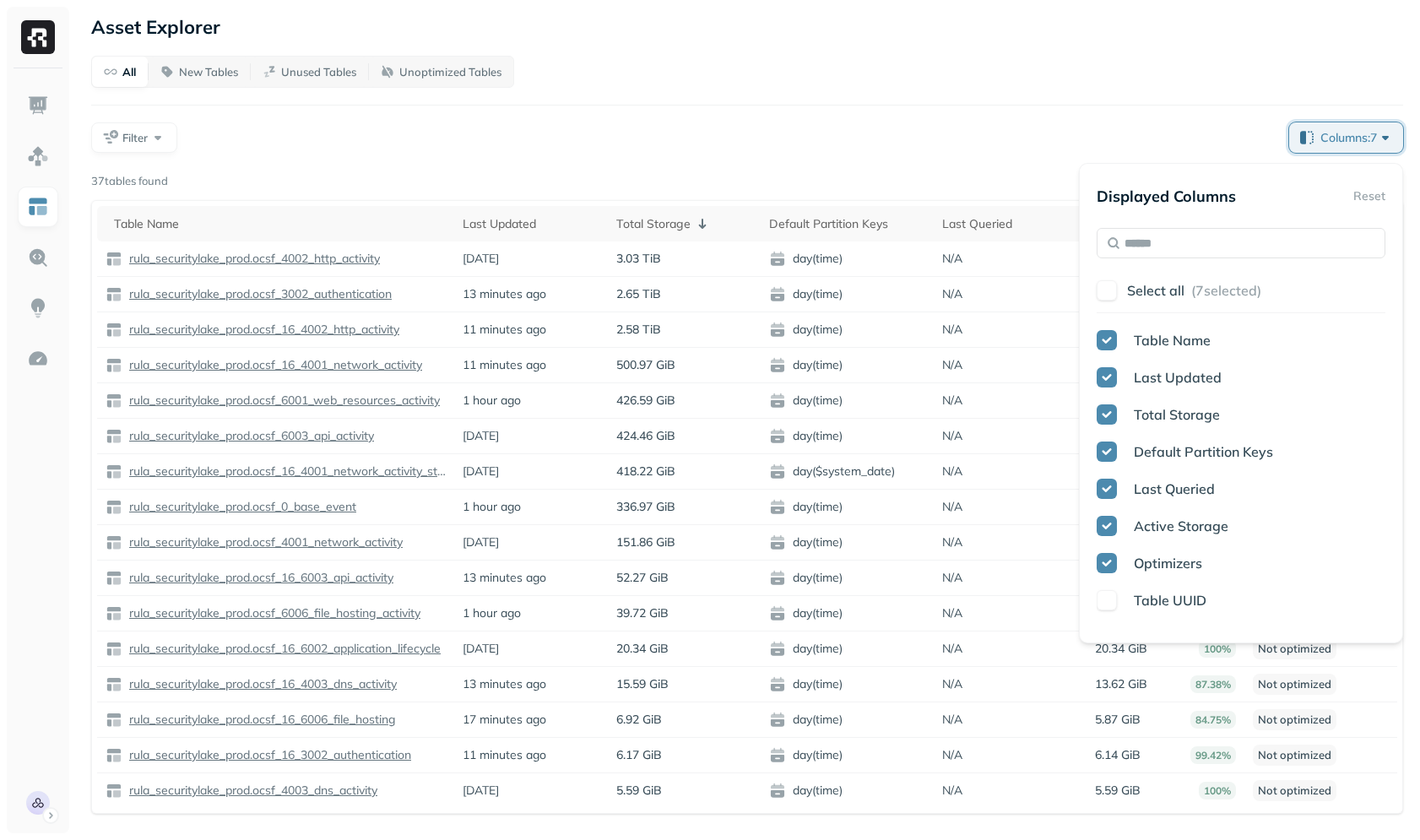
click at [1067, 130] on div "Filter" at bounding box center [682, 137] width 1184 height 30
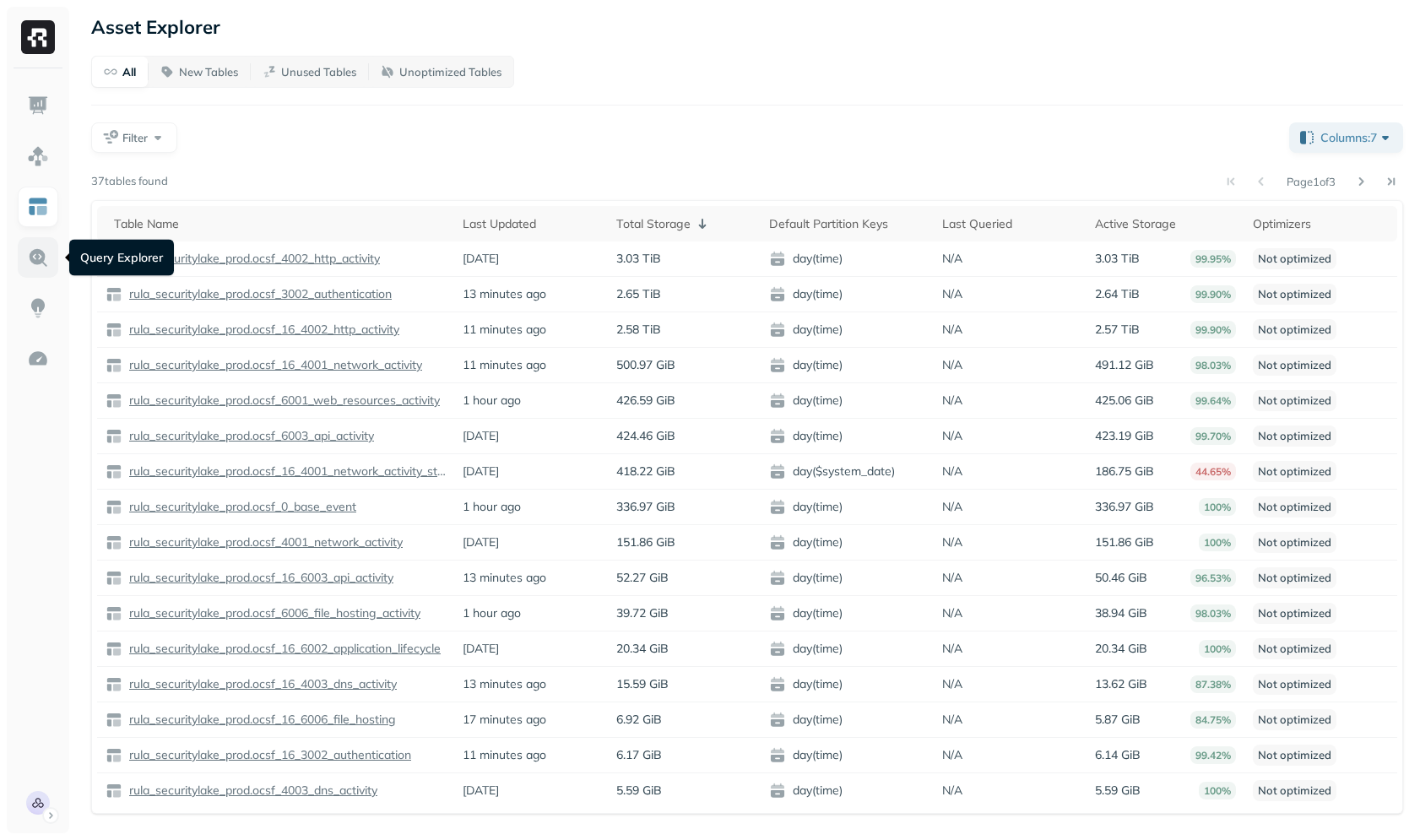
click at [28, 253] on img at bounding box center [38, 257] width 22 height 22
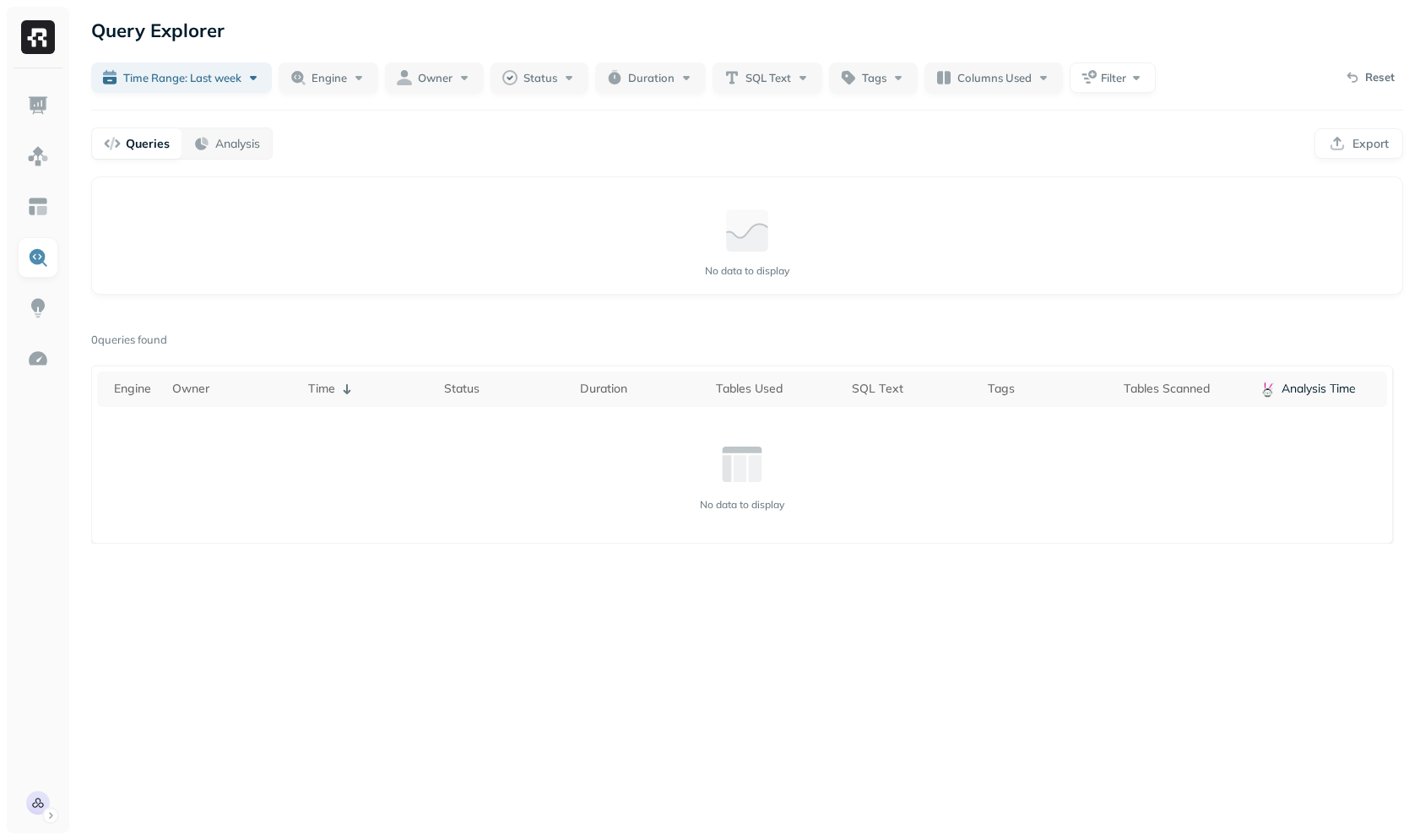
click at [706, 343] on div "0 queries found" at bounding box center [746, 339] width 1312 height 16
click at [323, 90] on button "Engine" at bounding box center [328, 77] width 100 height 30
click at [570, 132] on div "Queries Analysis Export" at bounding box center [746, 143] width 1312 height 32
click at [1122, 76] on span "Filter" at bounding box center [1113, 77] width 25 height 16
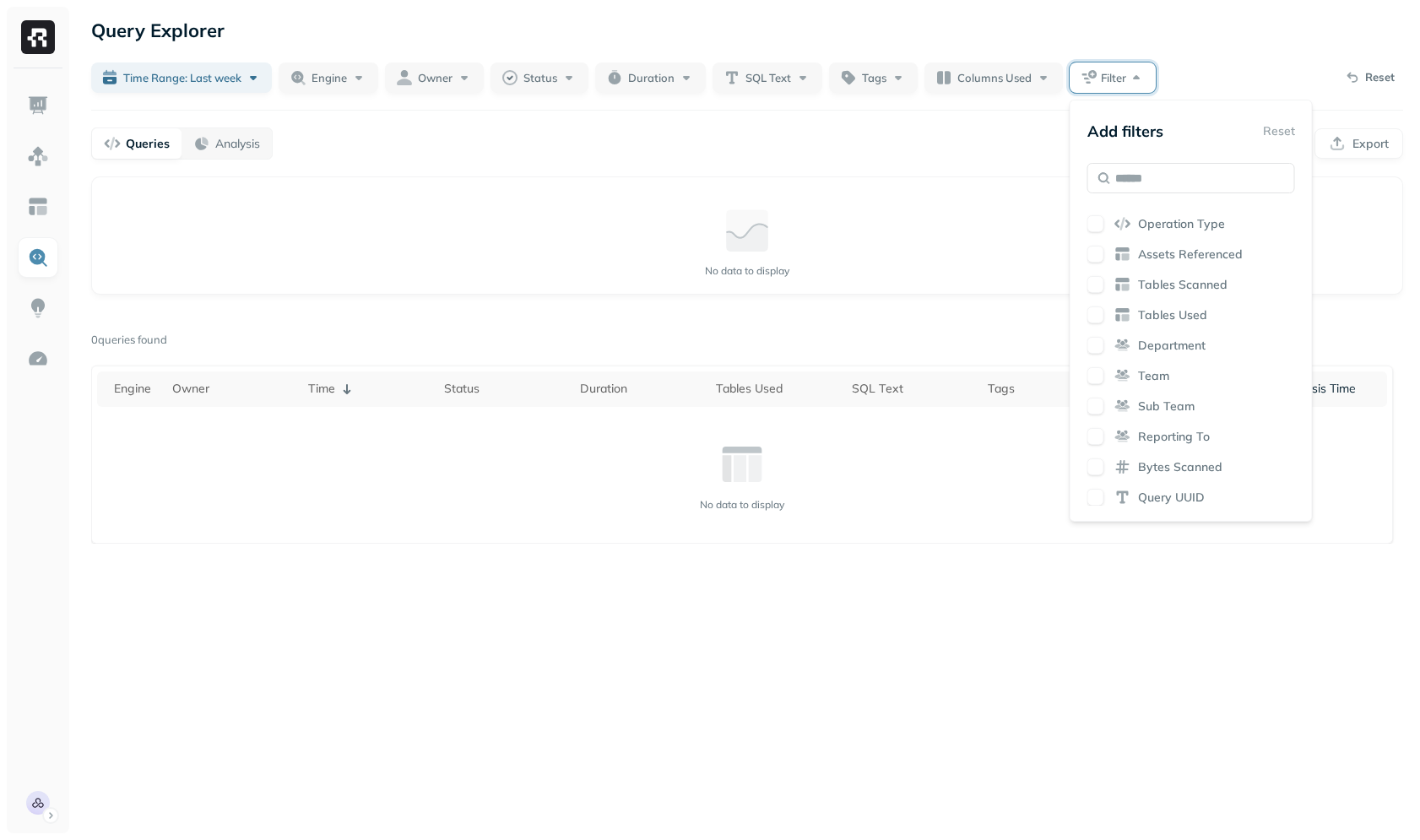
scroll to position [171, 0]
drag, startPoint x: 838, startPoint y: 249, endPoint x: 828, endPoint y: 252, distance: 10.4
click at [838, 249] on div "No data to display" at bounding box center [746, 241] width 1283 height 101
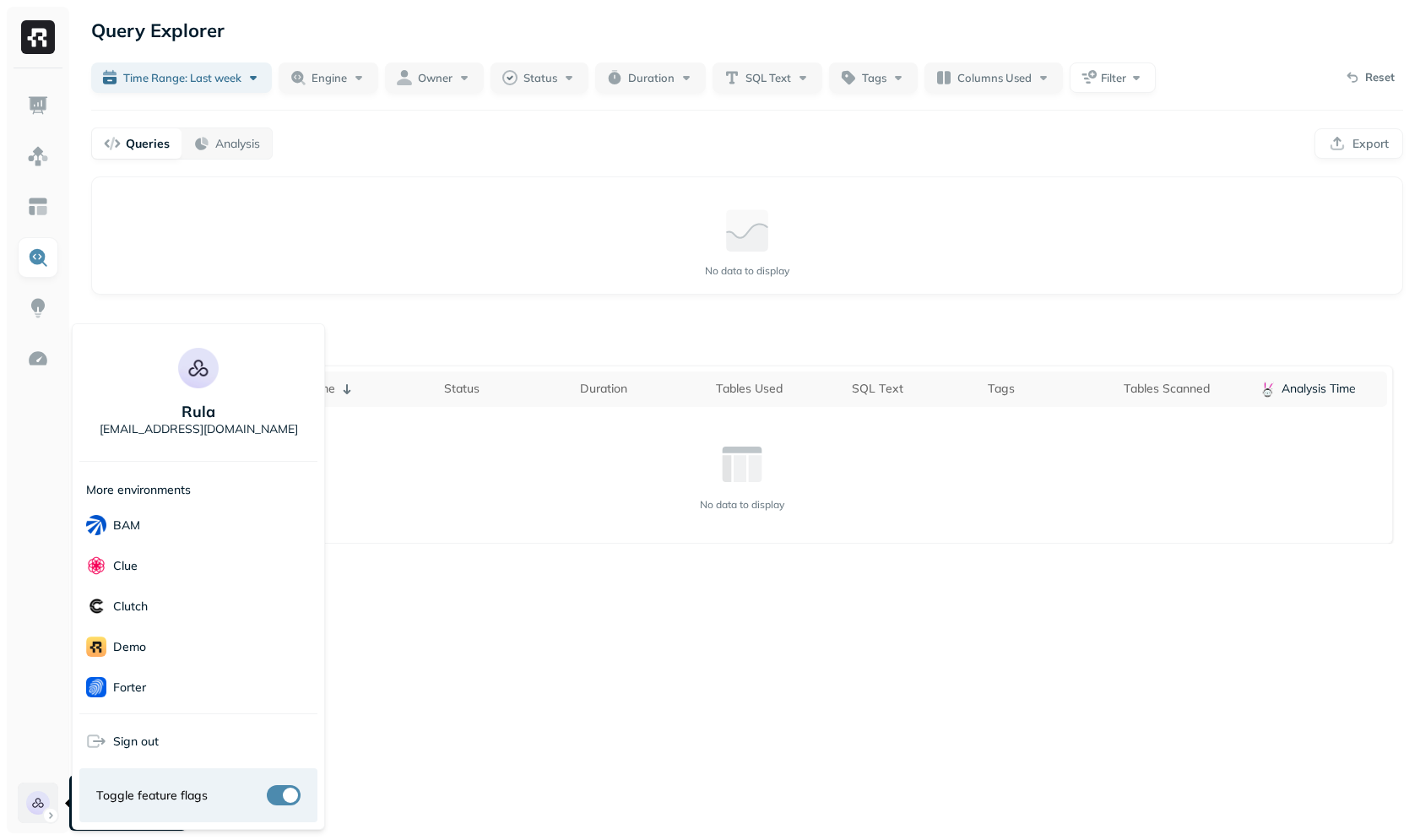
click at [32, 783] on html "Query Explorer Time Range: Last week Engine Owner Status Duration SQL Text Tags…" at bounding box center [710, 420] width 1420 height 840
click at [171, 649] on div "Unity" at bounding box center [198, 646] width 238 height 42
